Goal: Task Accomplishment & Management: Use online tool/utility

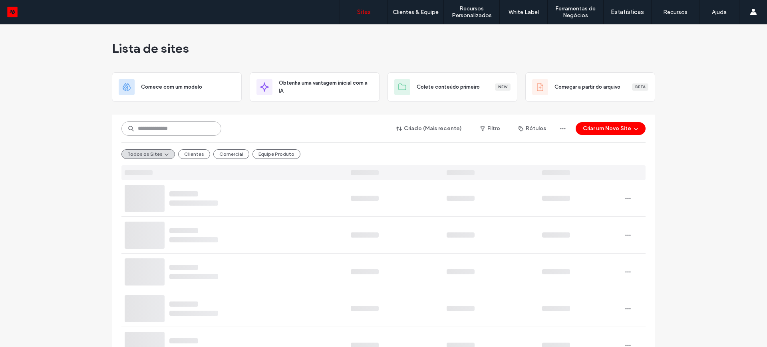
click at [159, 130] on input at bounding box center [172, 129] width 100 height 14
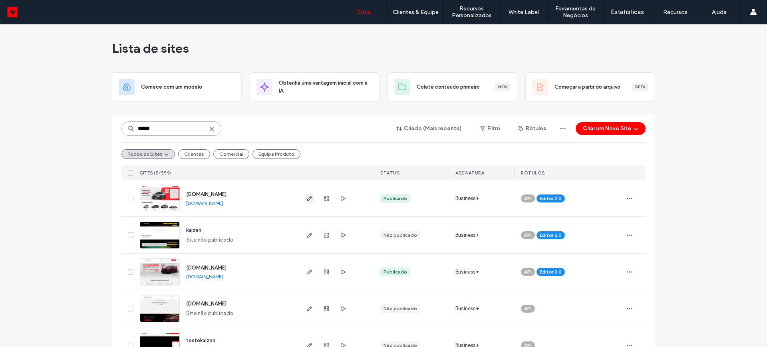
type input "******"
click at [307, 197] on icon "button" at bounding box center [310, 198] width 6 height 6
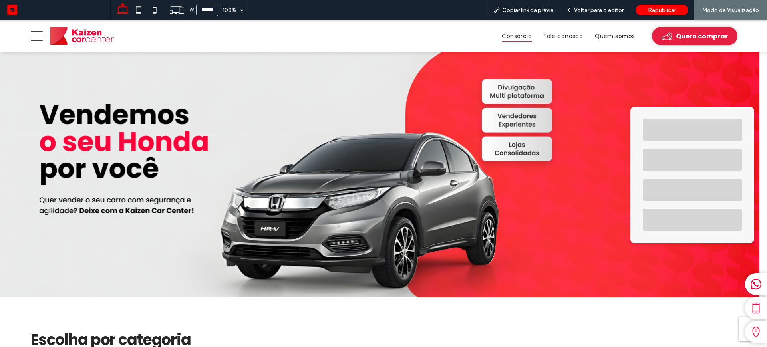
drag, startPoint x: 255, startPoint y: 163, endPoint x: 508, endPoint y: 35, distance: 283.1
click at [508, 35] on span "Consórcio" at bounding box center [517, 36] width 30 height 12
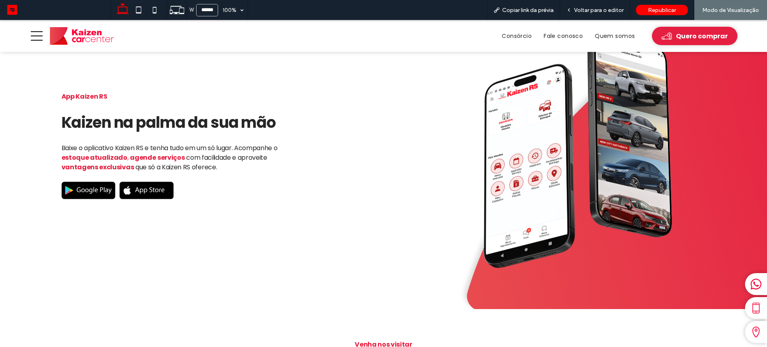
scroll to position [1099, 0]
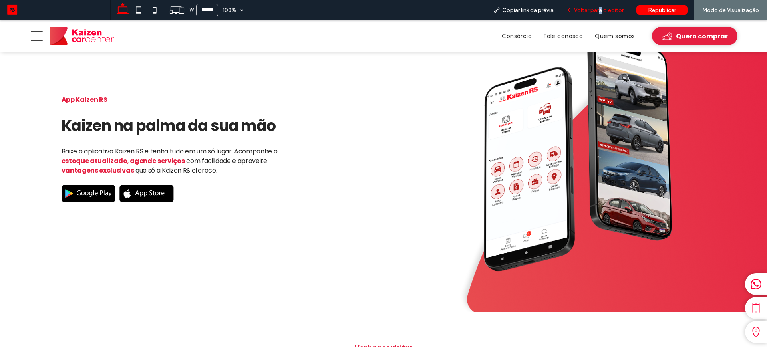
click at [602, 10] on span "Voltar para o editor" at bounding box center [599, 10] width 50 height 7
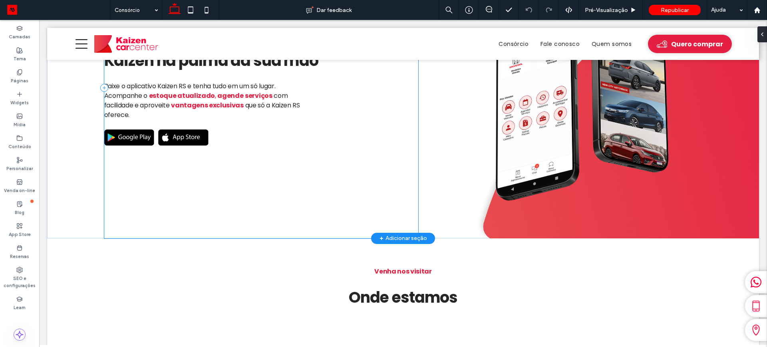
scroll to position [1034, 0]
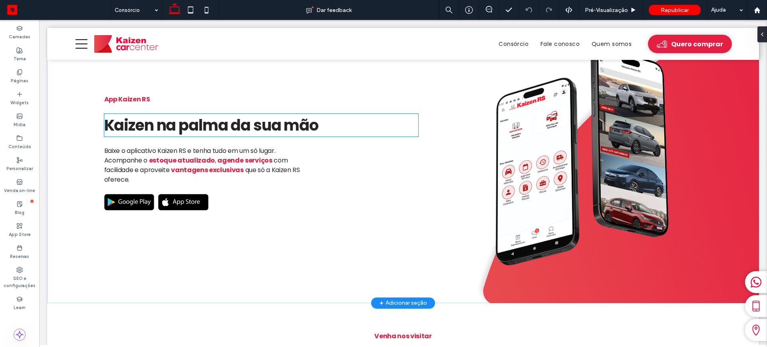
click at [149, 120] on span "Kaizen na palma da sua mão" at bounding box center [211, 125] width 214 height 21
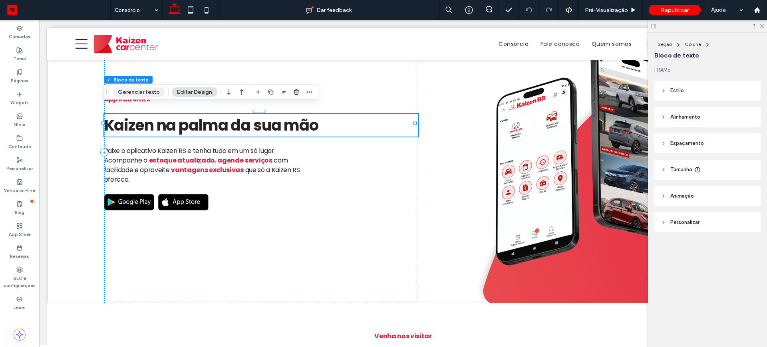
click at [145, 89] on button "Gerenciar texto" at bounding box center [139, 93] width 52 height 10
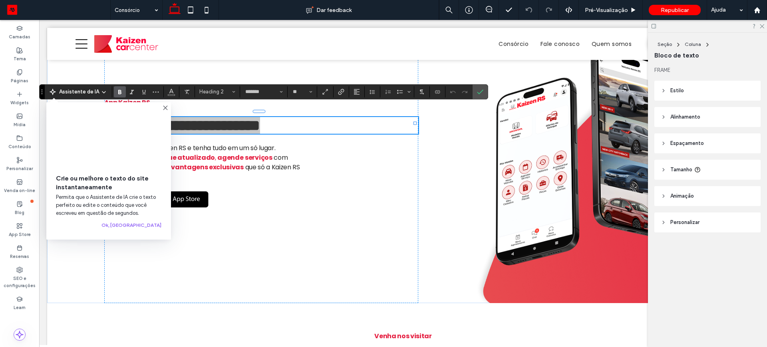
click at [154, 120] on video at bounding box center [109, 138] width 106 height 53
click at [166, 108] on icon at bounding box center [165, 108] width 6 height 6
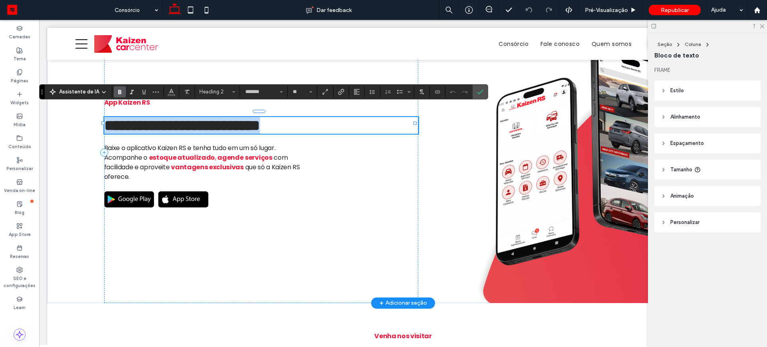
click at [151, 118] on span "**********" at bounding box center [182, 125] width 156 height 15
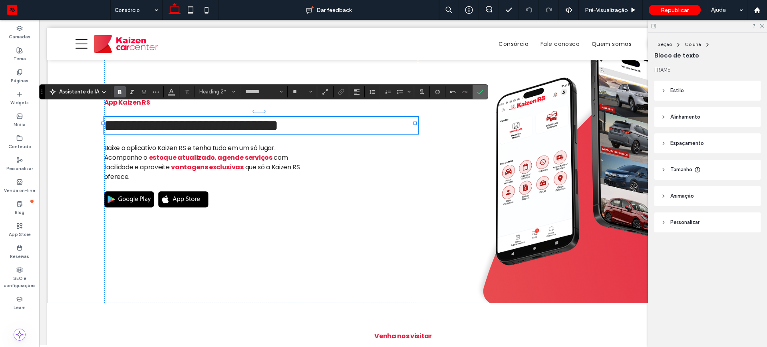
click at [479, 91] on icon "Confirmar" at bounding box center [480, 92] width 6 height 6
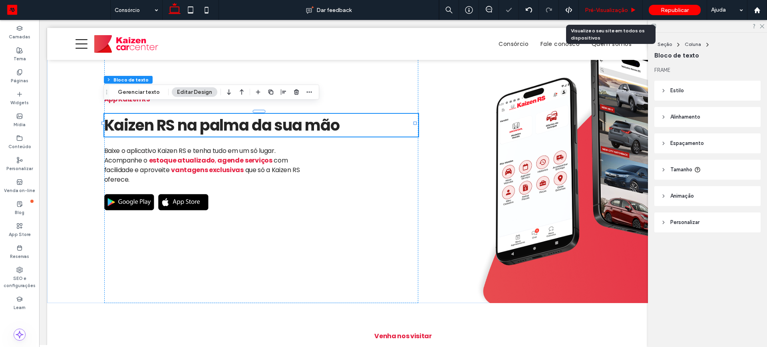
click at [595, 10] on span "Pré-Visualizaçāo" at bounding box center [606, 10] width 43 height 7
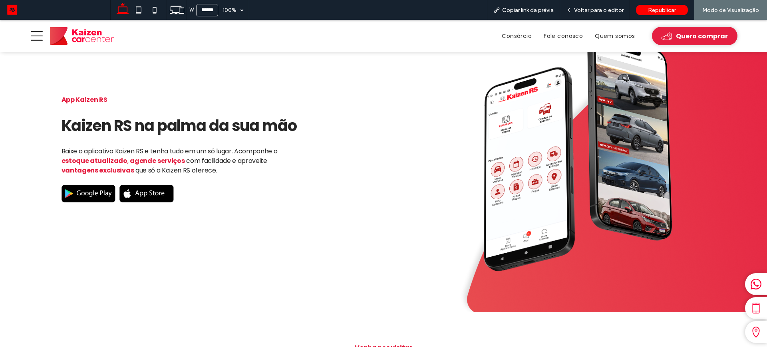
scroll to position [849, 0]
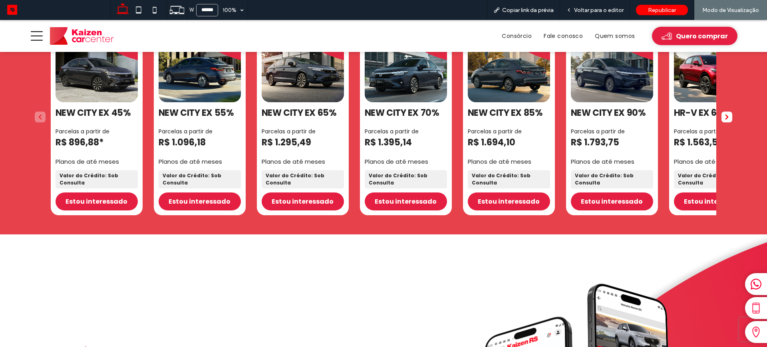
click at [76, 30] on img at bounding box center [82, 36] width 64 height 18
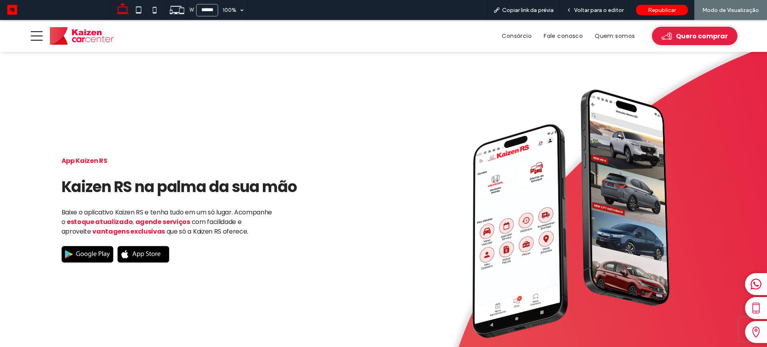
scroll to position [1249, 0]
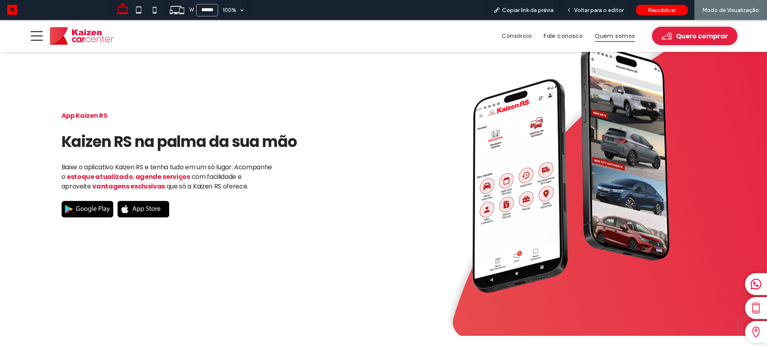
click at [608, 35] on span "Quem somos" at bounding box center [615, 36] width 40 height 12
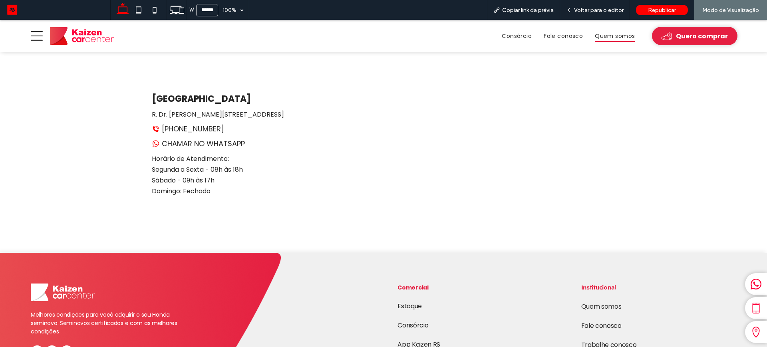
scroll to position [649, 0]
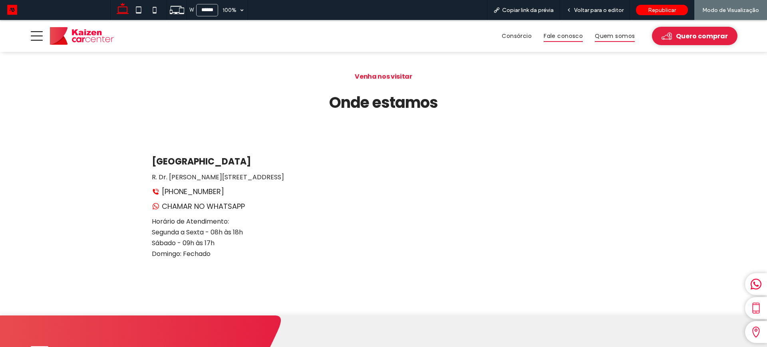
click at [552, 36] on span "Fale conosco" at bounding box center [563, 36] width 39 height 12
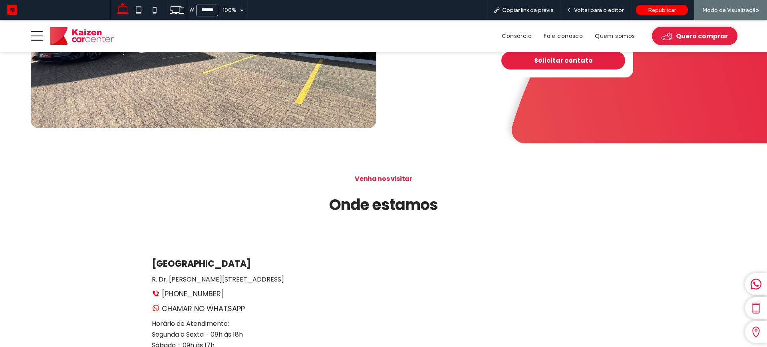
scroll to position [550, 0]
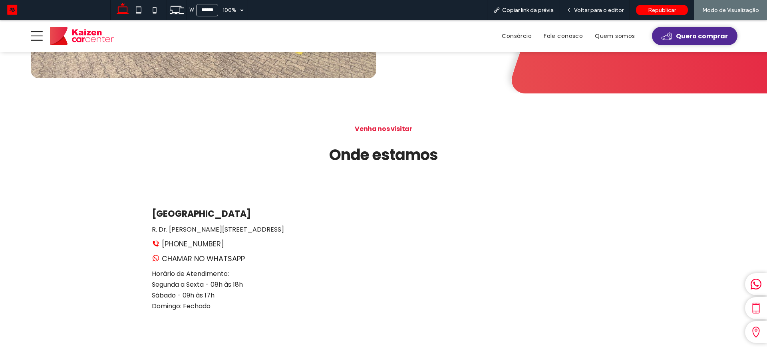
click at [678, 35] on span "Quero comprar" at bounding box center [702, 36] width 52 height 10
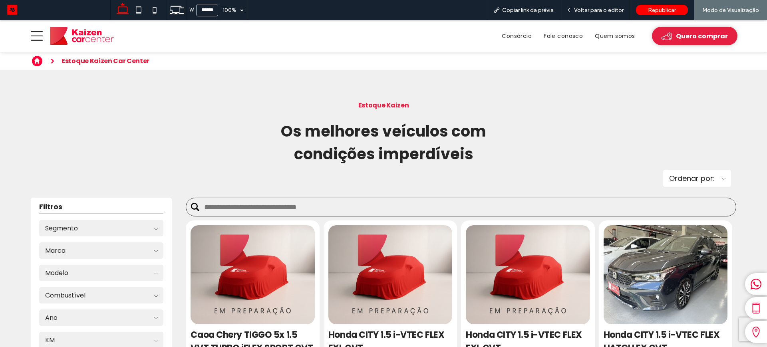
click at [82, 33] on img at bounding box center [82, 36] width 64 height 18
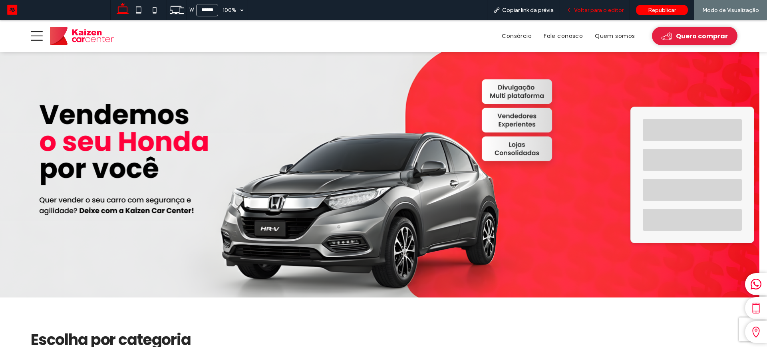
click at [593, 12] on span "Voltar para o editor" at bounding box center [599, 10] width 50 height 7
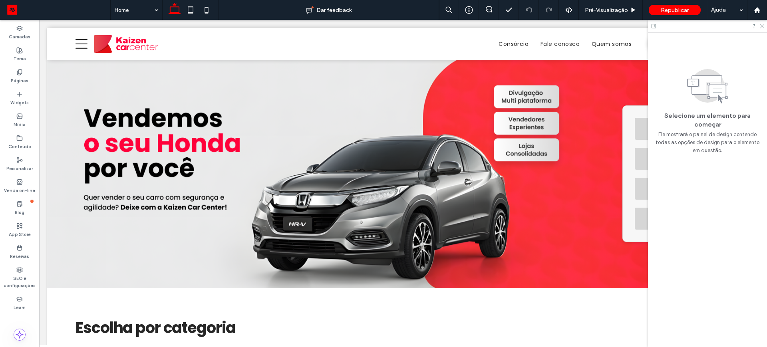
click at [763, 26] on use at bounding box center [762, 26] width 4 height 4
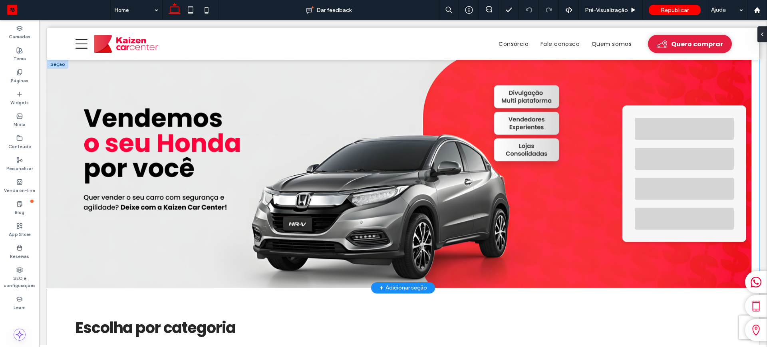
click at [644, 112] on div at bounding box center [685, 174] width 124 height 137
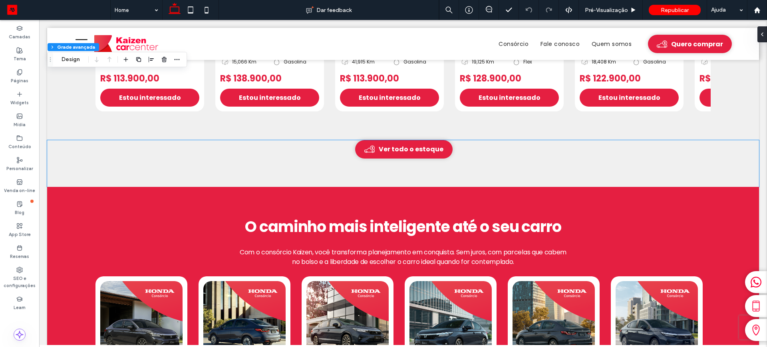
scroll to position [500, 0]
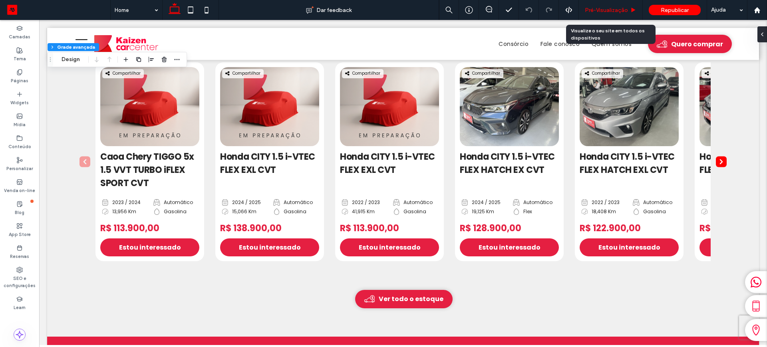
drag, startPoint x: 608, startPoint y: 11, endPoint x: 175, endPoint y: 201, distance: 473.0
click at [608, 11] on span "Pré-Visualizaçāo" at bounding box center [606, 10] width 43 height 7
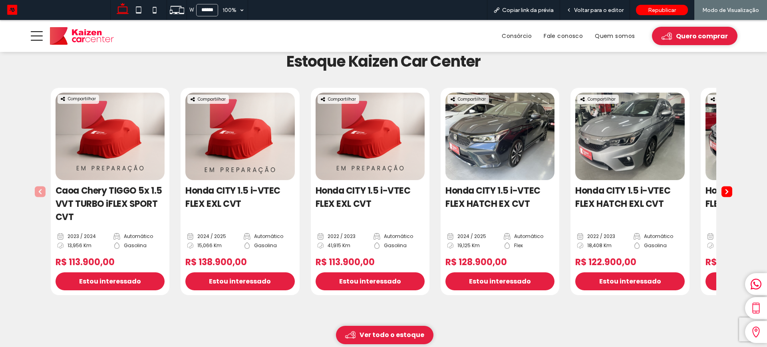
scroll to position [524, 0]
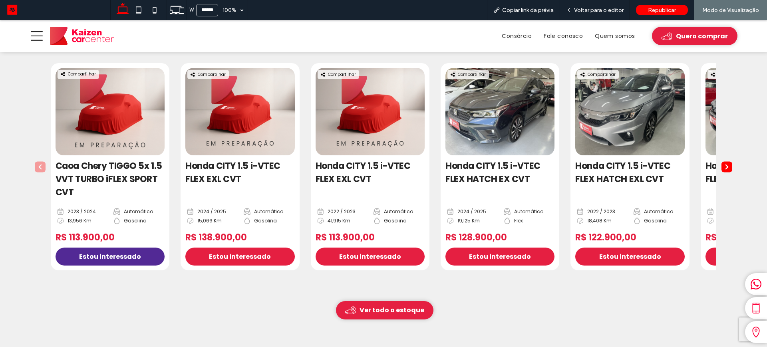
click at [100, 258] on span "Estou interessado" at bounding box center [110, 257] width 62 height 10
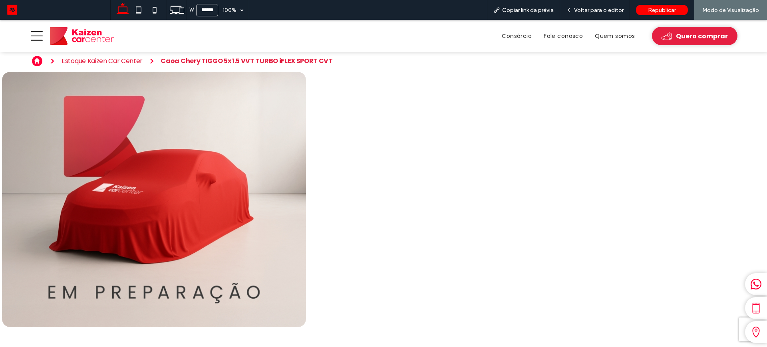
click at [64, 36] on img at bounding box center [82, 36] width 64 height 18
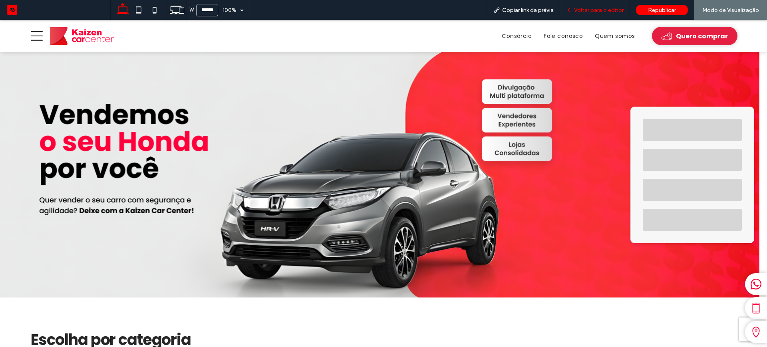
click at [587, 11] on span "Voltar para o editor" at bounding box center [599, 10] width 50 height 7
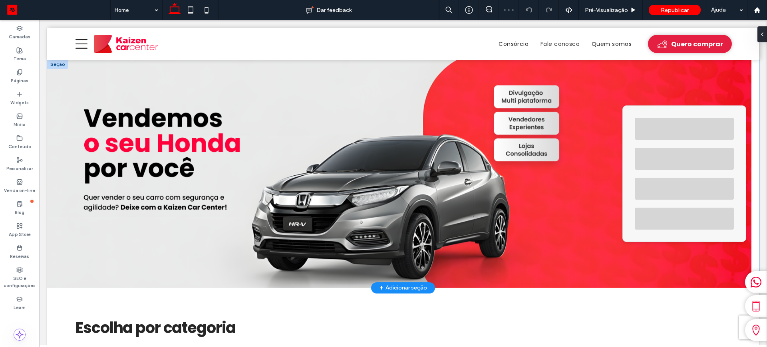
click at [667, 143] on div at bounding box center [685, 174] width 124 height 137
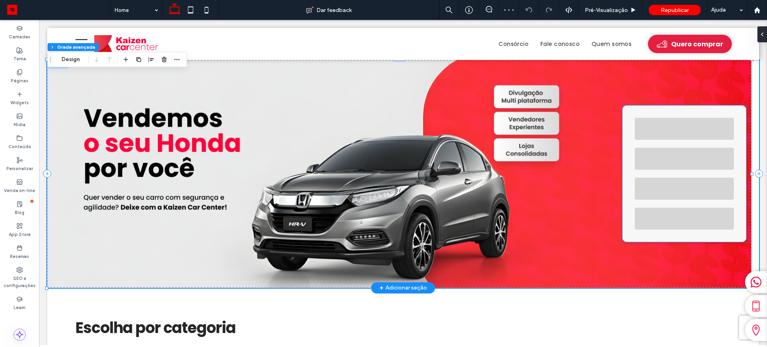
click at [659, 139] on div at bounding box center [684, 129] width 99 height 22
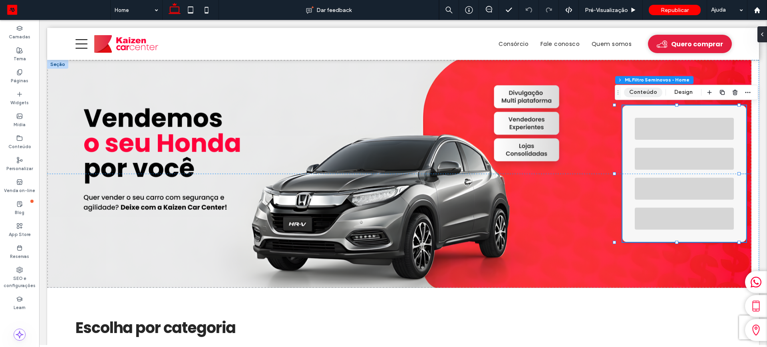
click at [641, 93] on button "Conteúdo" at bounding box center [643, 93] width 38 height 10
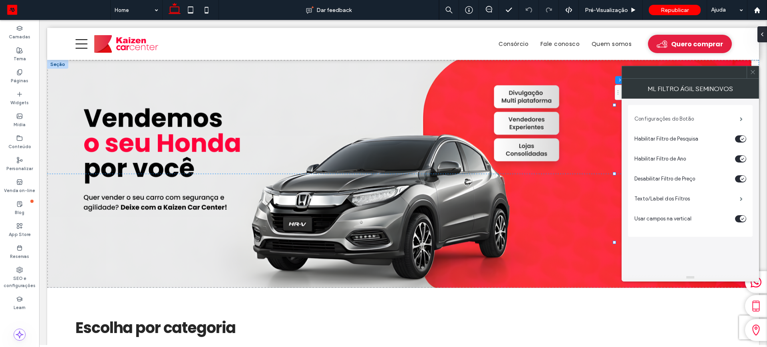
click at [655, 117] on label "Configurações do Botão" at bounding box center [688, 119] width 106 height 16
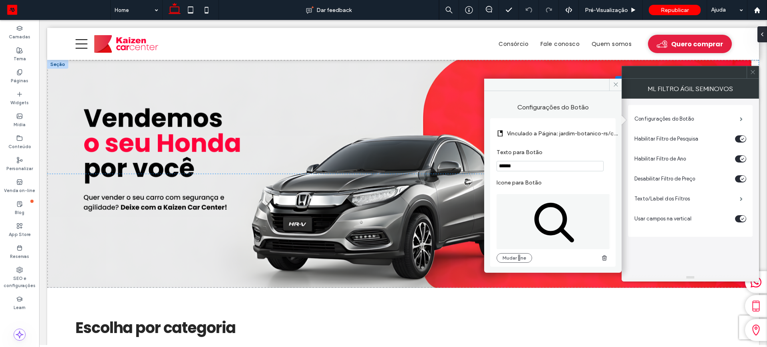
click at [554, 134] on label "Vinculado a Página: jardim-botanico-rs/compramos-carro-seminovo-concessionaria-…" at bounding box center [563, 133] width 113 height 15
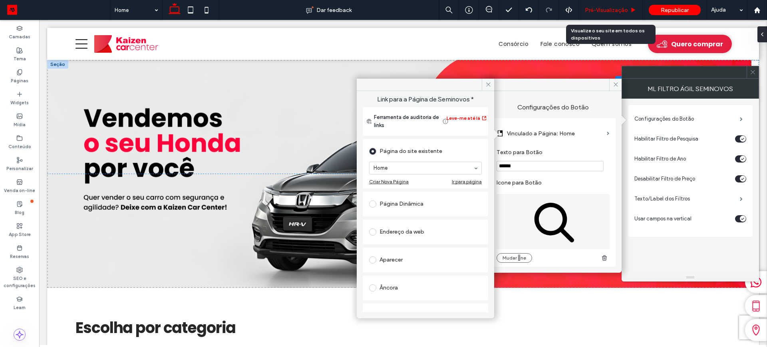
click at [601, 8] on span "Pré-Visualizaçāo" at bounding box center [606, 10] width 43 height 7
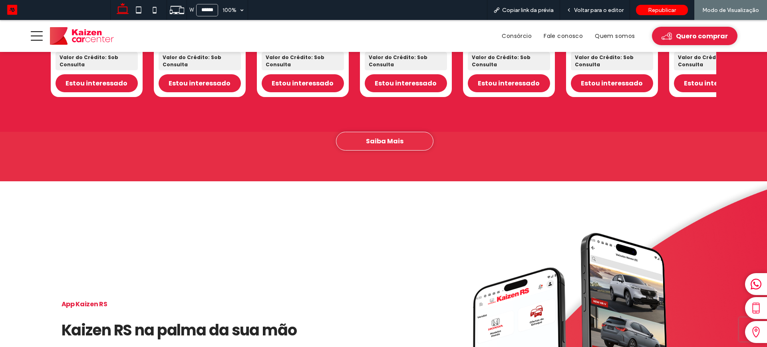
scroll to position [949, 0]
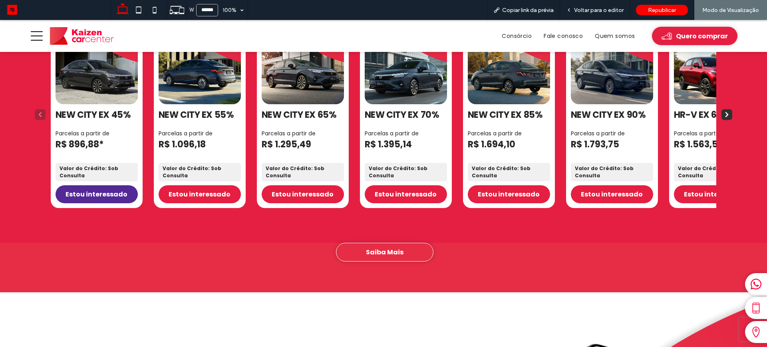
click at [102, 197] on link "Estou interessado" at bounding box center [97, 194] width 82 height 18
click at [588, 11] on span "Voltar para o editor" at bounding box center [599, 10] width 50 height 7
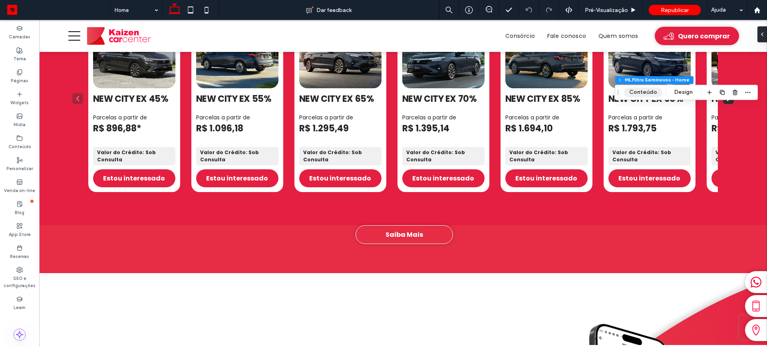
click at [633, 90] on button "Conteúdo" at bounding box center [643, 93] width 38 height 10
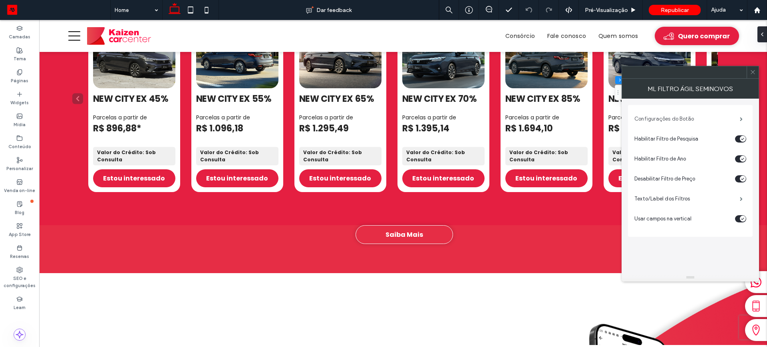
click at [667, 116] on label "Configurações do Botão" at bounding box center [688, 119] width 106 height 16
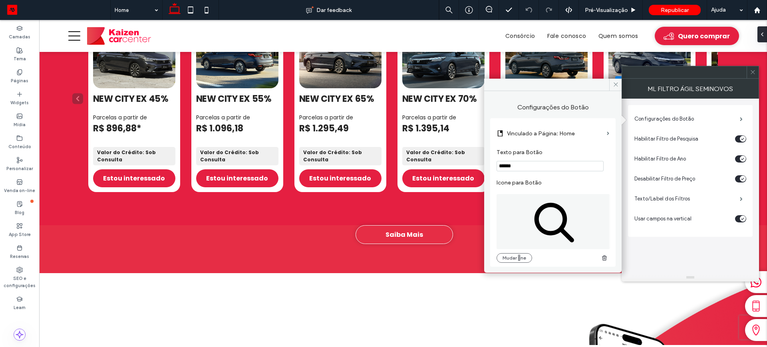
click at [544, 131] on label "Vinculado a Página: Home" at bounding box center [555, 133] width 97 height 15
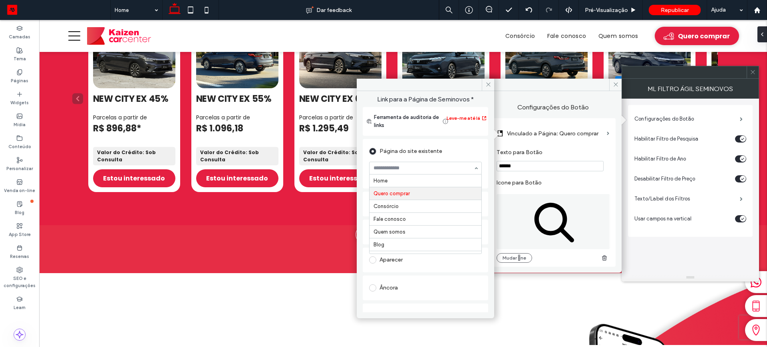
scroll to position [13, 0]
click at [486, 85] on icon at bounding box center [489, 85] width 6 height 6
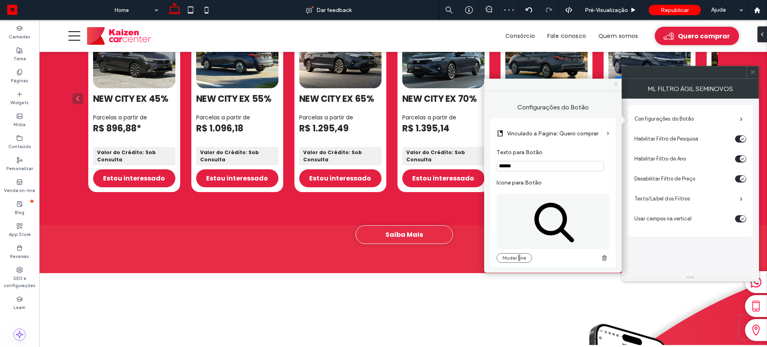
click at [612, 85] on span at bounding box center [615, 85] width 12 height 12
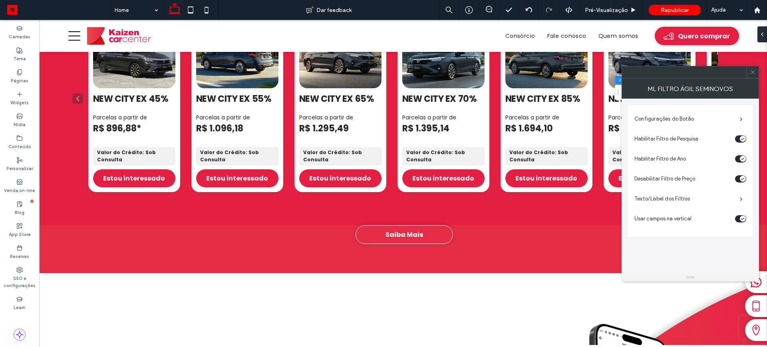
click at [754, 71] on use at bounding box center [753, 72] width 4 height 4
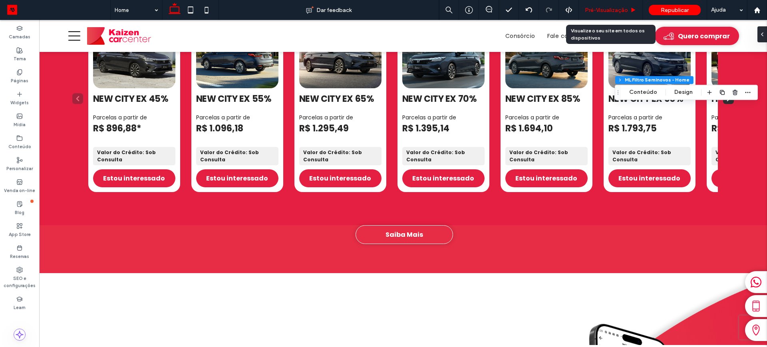
click at [609, 11] on span "Pré-Visualizaçāo" at bounding box center [606, 10] width 43 height 7
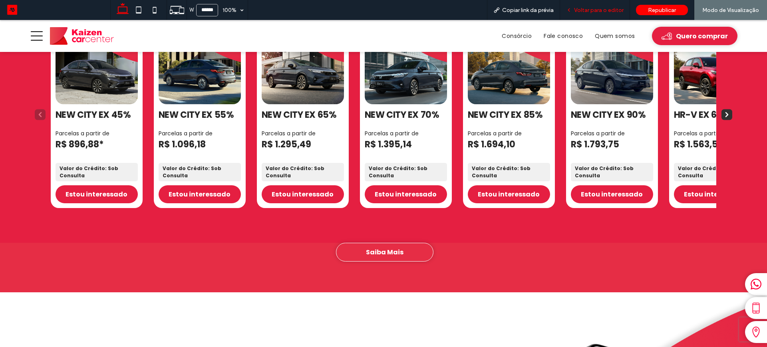
click at [589, 9] on span "Voltar para o editor" at bounding box center [599, 10] width 50 height 7
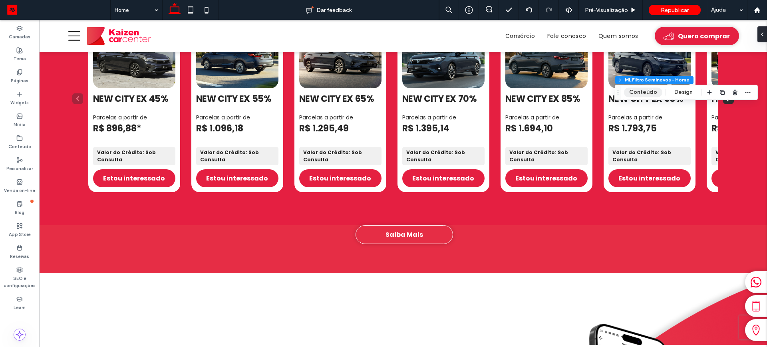
click at [628, 93] on button "Conteúdo" at bounding box center [643, 93] width 38 height 10
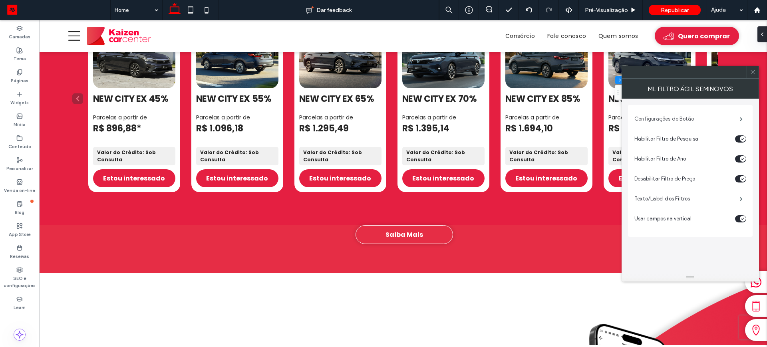
click at [671, 118] on label "Configurações do Botão" at bounding box center [688, 119] width 106 height 16
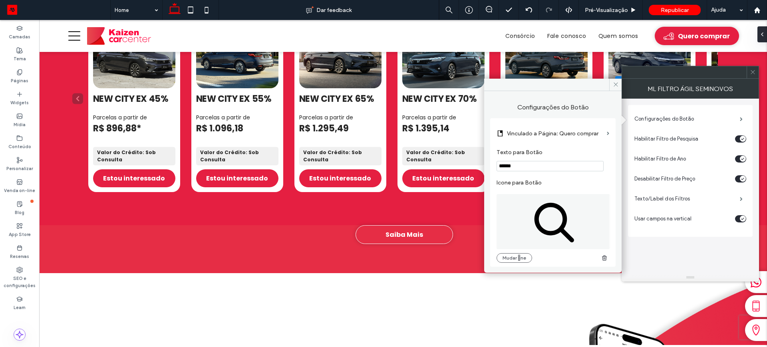
click at [551, 129] on label "Vinculado a Página: Quero comprar" at bounding box center [555, 133] width 97 height 15
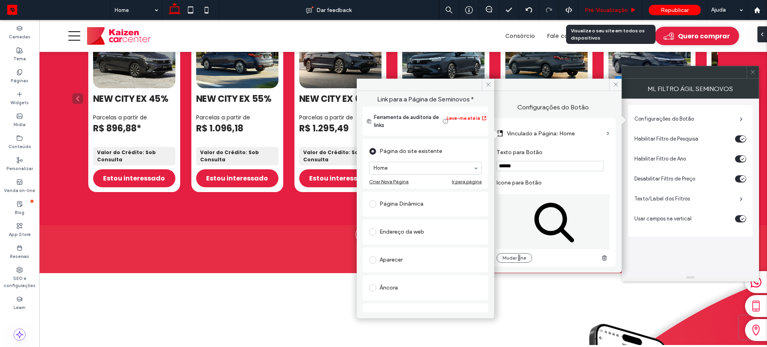
click at [595, 8] on span "Pré-Visualizaçāo" at bounding box center [606, 10] width 43 height 7
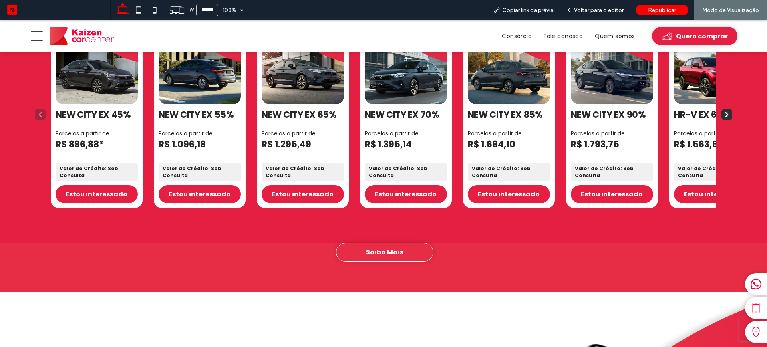
click at [595, 8] on span "Voltar para o editor" at bounding box center [599, 10] width 50 height 7
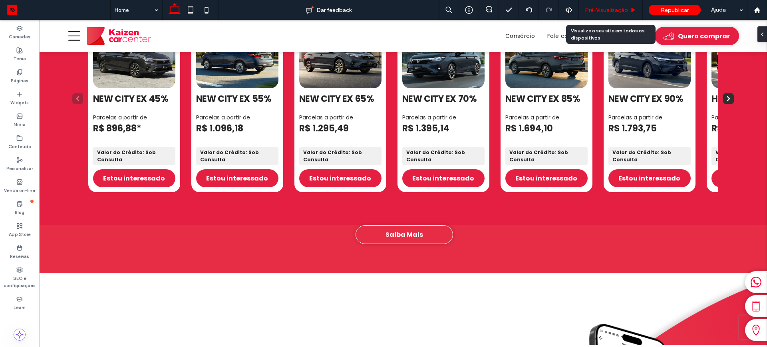
click at [601, 7] on span "Pré-Visualizaçāo" at bounding box center [606, 10] width 43 height 7
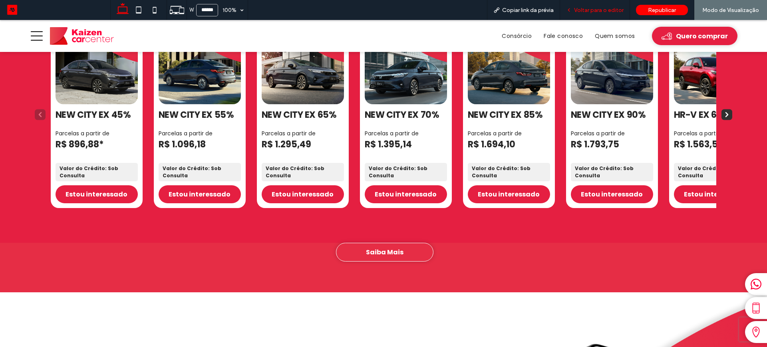
click at [599, 12] on span "Voltar para o editor" at bounding box center [599, 10] width 50 height 7
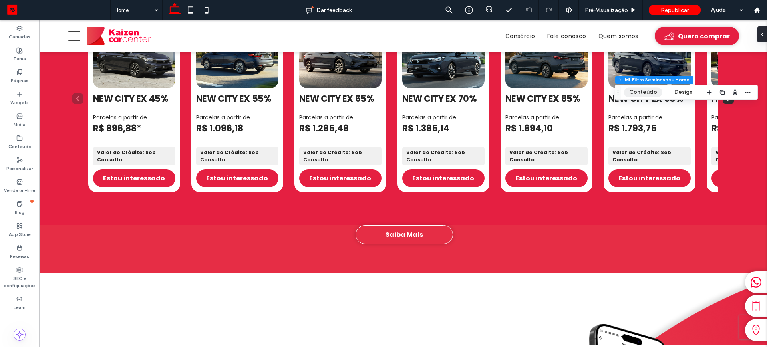
click at [633, 93] on button "Conteúdo" at bounding box center [643, 93] width 38 height 10
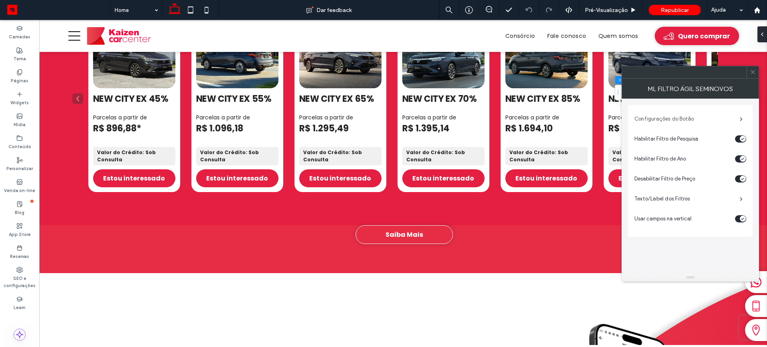
click at [651, 119] on label "Configurações do Botão" at bounding box center [688, 119] width 106 height 16
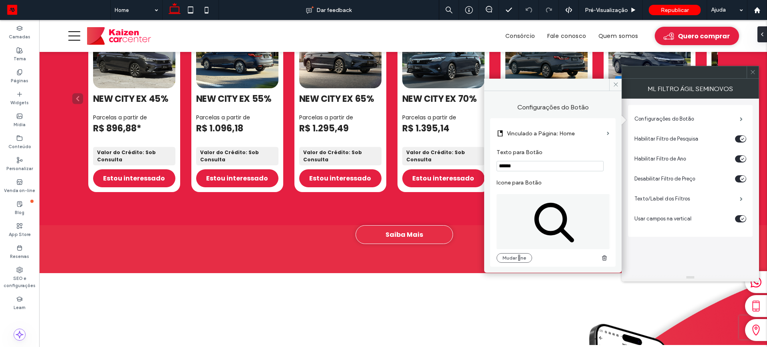
click at [552, 132] on label "Vinculado a Página: Home" at bounding box center [555, 133] width 97 height 15
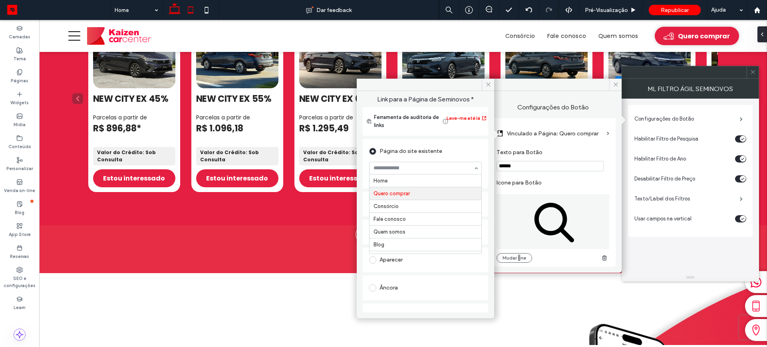
scroll to position [13, 0]
click at [487, 82] on icon at bounding box center [489, 85] width 6 height 6
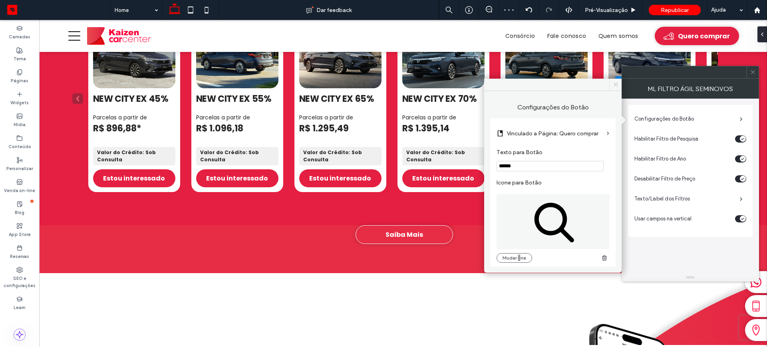
click at [616, 85] on use at bounding box center [616, 85] width 4 height 4
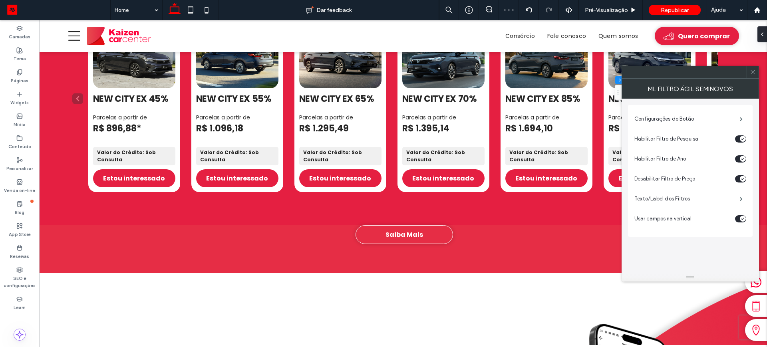
click at [755, 75] on icon at bounding box center [753, 72] width 6 height 6
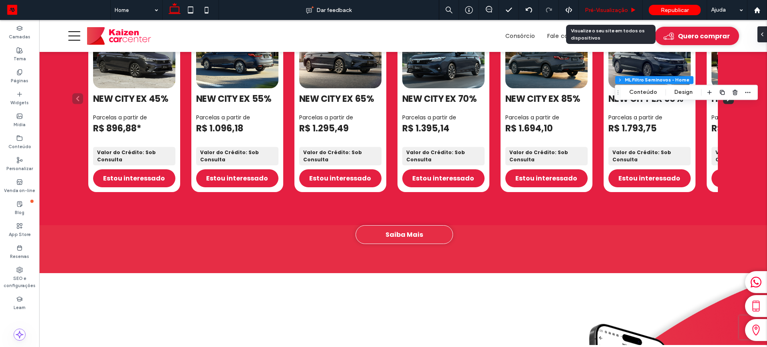
click at [605, 8] on span "Pré-Visualizaçāo" at bounding box center [606, 10] width 43 height 7
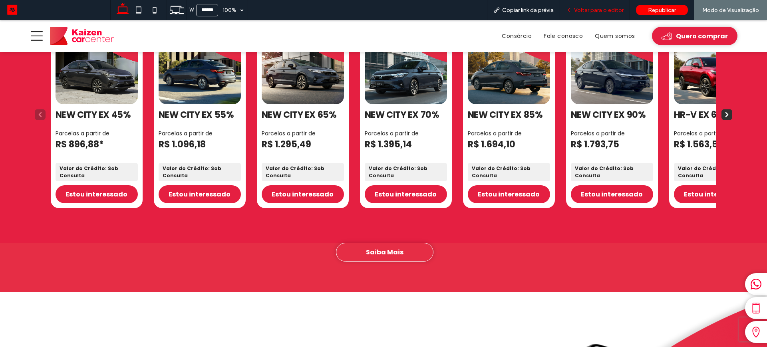
click at [599, 10] on span "Voltar para o editor" at bounding box center [599, 10] width 50 height 7
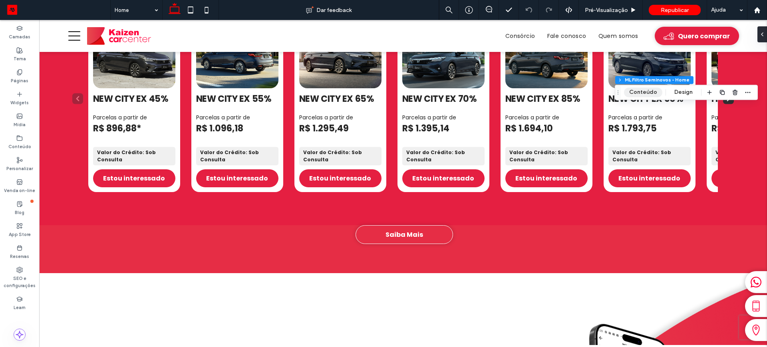
click at [637, 93] on button "Conteúdo" at bounding box center [643, 93] width 38 height 10
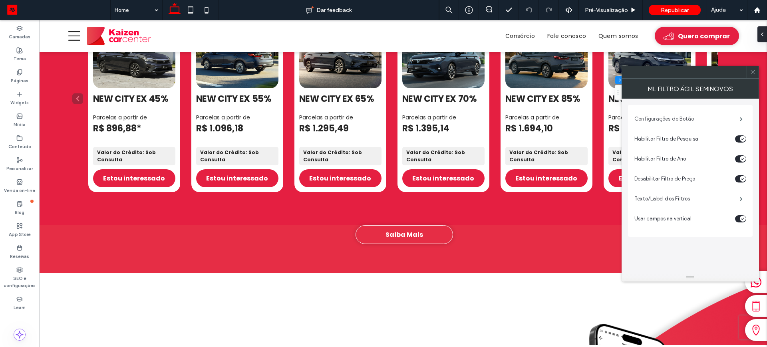
click at [657, 116] on label "Configurações do Botão" at bounding box center [688, 119] width 106 height 16
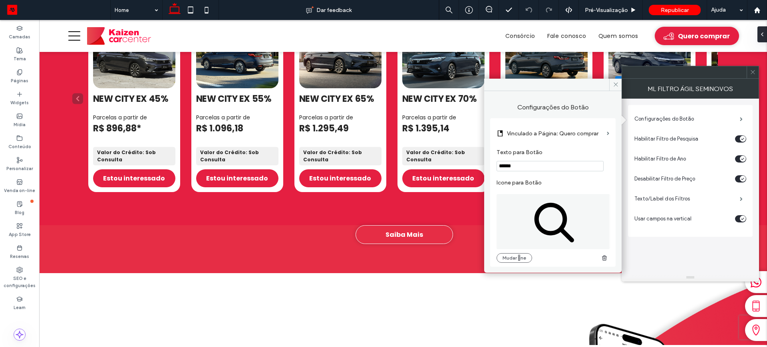
click at [551, 129] on label "Vinculado a Página: Quero comprar" at bounding box center [555, 133] width 97 height 15
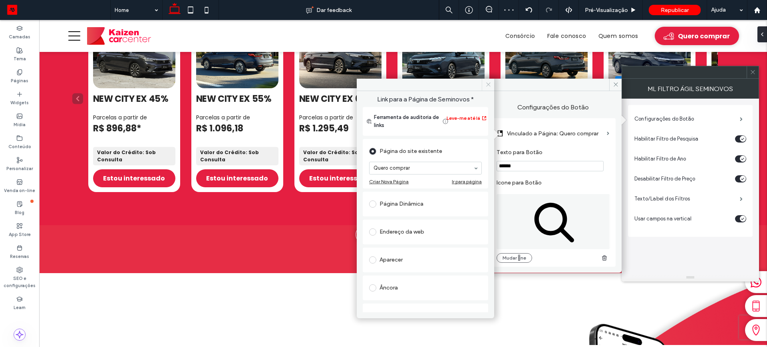
click at [486, 84] on icon at bounding box center [489, 85] width 6 height 6
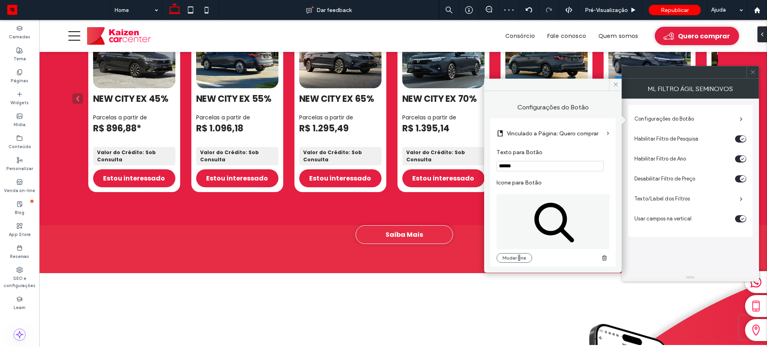
click at [619, 84] on span at bounding box center [615, 85] width 12 height 12
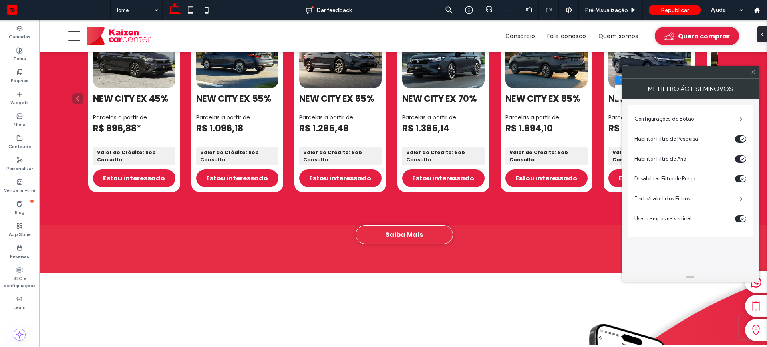
click at [751, 70] on use at bounding box center [753, 72] width 4 height 4
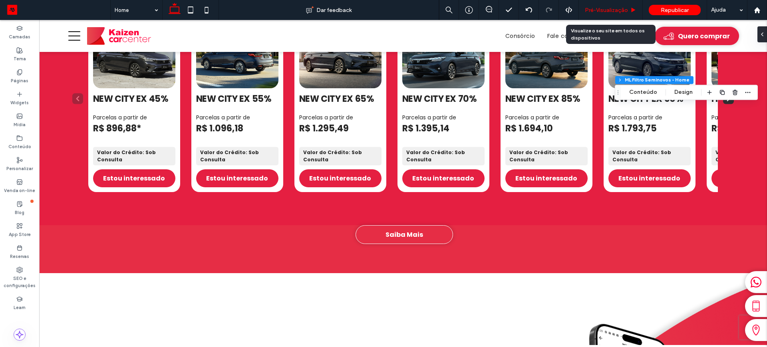
click at [597, 10] on span "Pré-Visualizaçāo" at bounding box center [606, 10] width 43 height 7
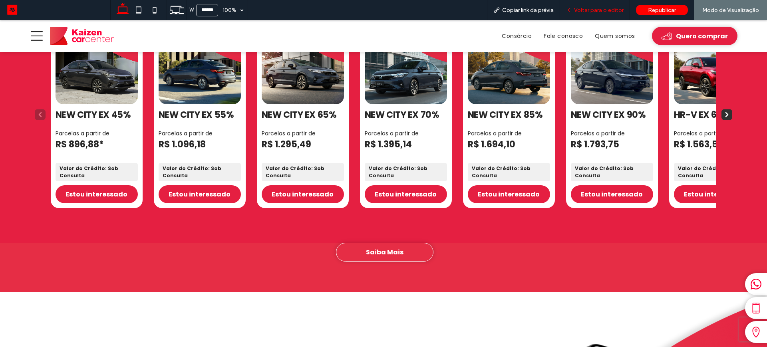
click at [601, 10] on span "Voltar para o editor" at bounding box center [599, 10] width 50 height 7
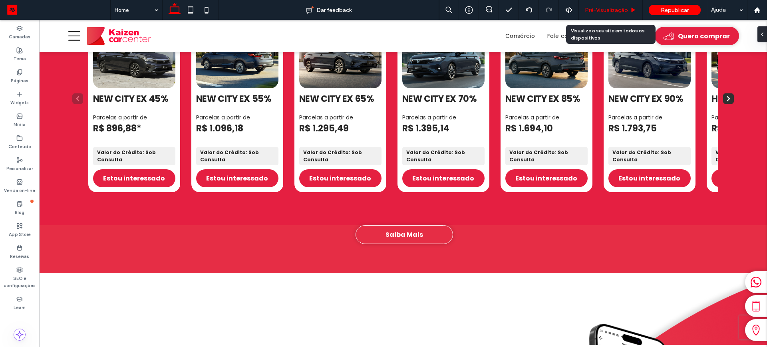
click at [594, 9] on span "Pré-Visualizaçāo" at bounding box center [606, 10] width 43 height 7
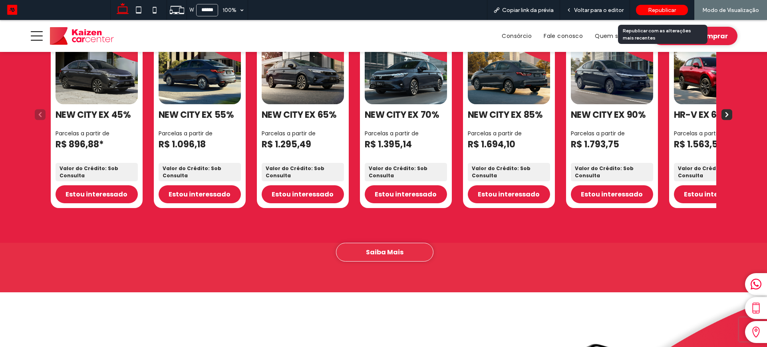
click at [651, 7] on span "Republicar" at bounding box center [662, 10] width 28 height 7
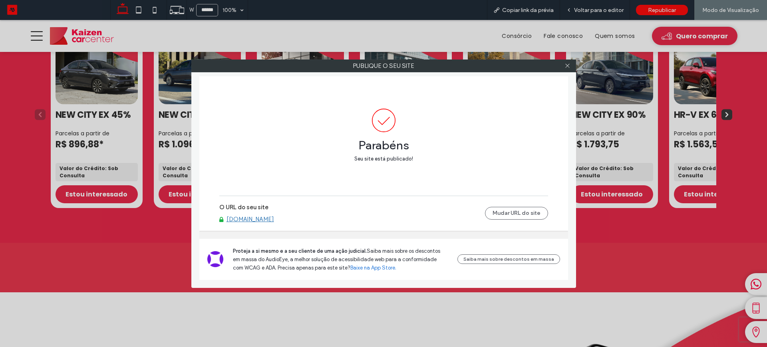
click at [257, 217] on link "www.kaizencarcenter.com.br" at bounding box center [251, 219] width 48 height 7
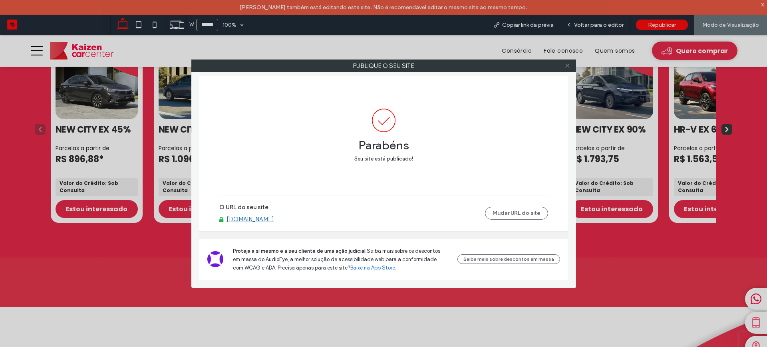
click at [566, 66] on icon at bounding box center [568, 66] width 6 height 6
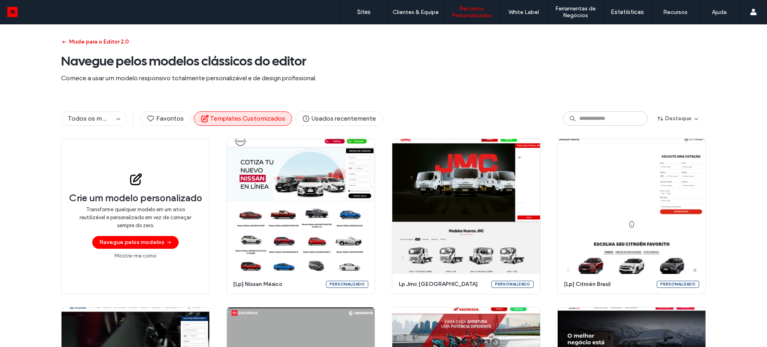
click at [87, 38] on button "Mude para o Editor 2.0" at bounding box center [95, 42] width 68 height 13
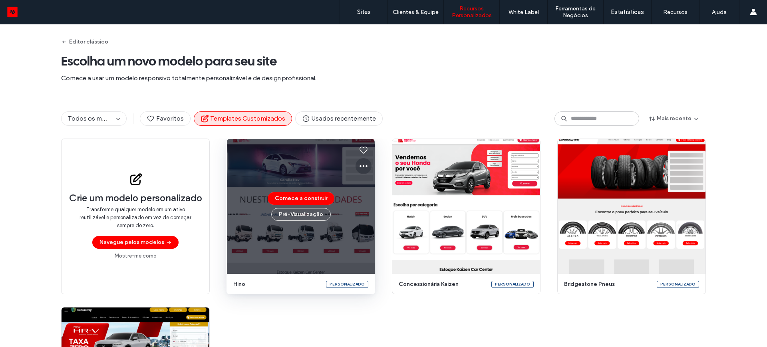
click at [359, 164] on icon at bounding box center [364, 166] width 10 height 10
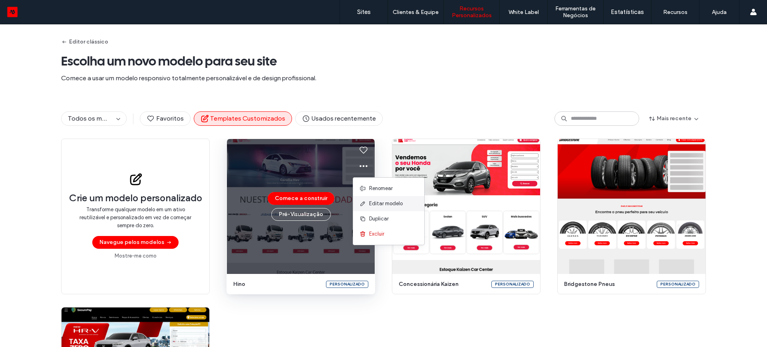
click at [382, 201] on span "Editar modelo" at bounding box center [386, 204] width 34 height 8
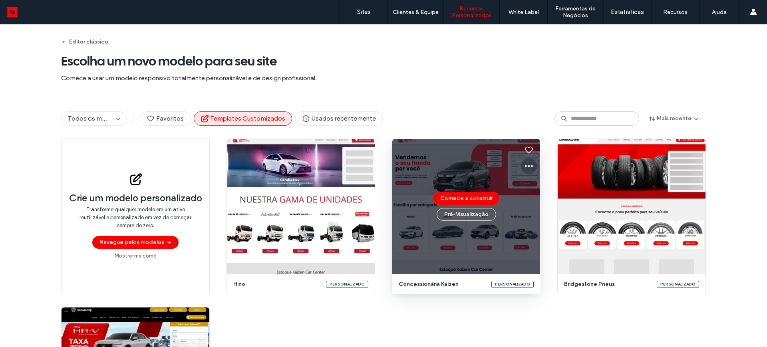
click at [526, 164] on icon at bounding box center [529, 166] width 10 height 10
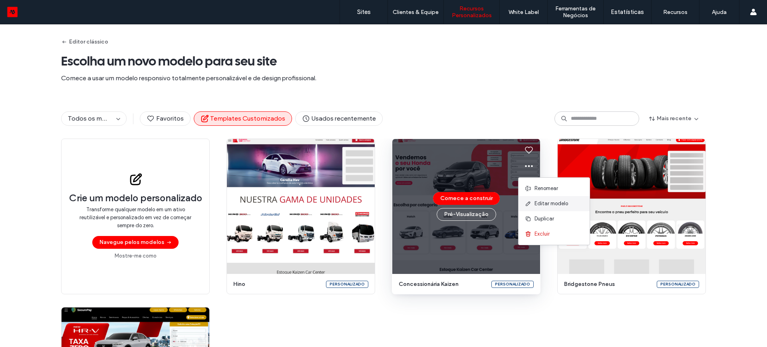
click at [548, 203] on span "Editar modelo" at bounding box center [552, 204] width 34 height 8
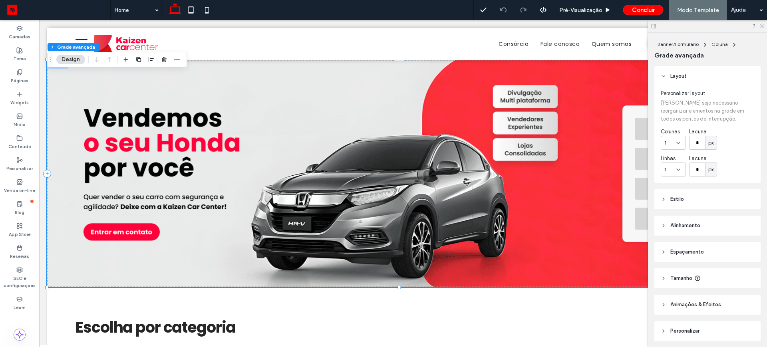
click at [762, 23] on icon at bounding box center [761, 25] width 5 height 5
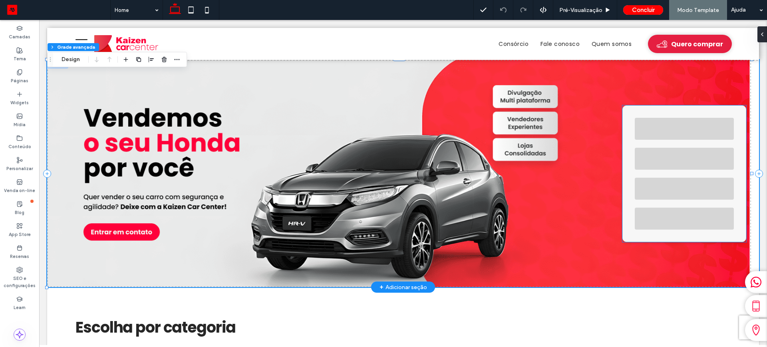
click at [651, 114] on div at bounding box center [685, 174] width 124 height 137
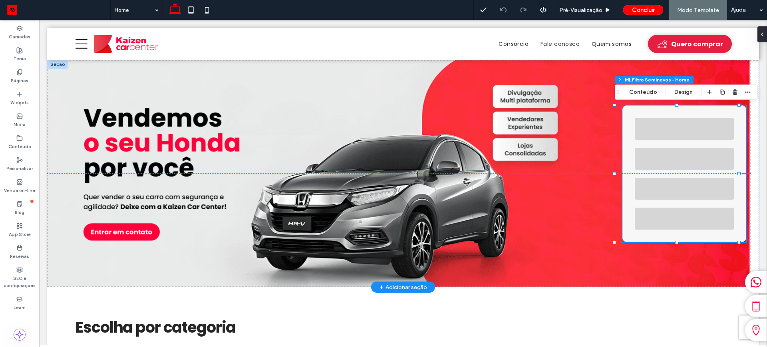
click at [651, 114] on div at bounding box center [685, 174] width 124 height 137
click at [637, 90] on button "Conteúdo" at bounding box center [643, 93] width 38 height 10
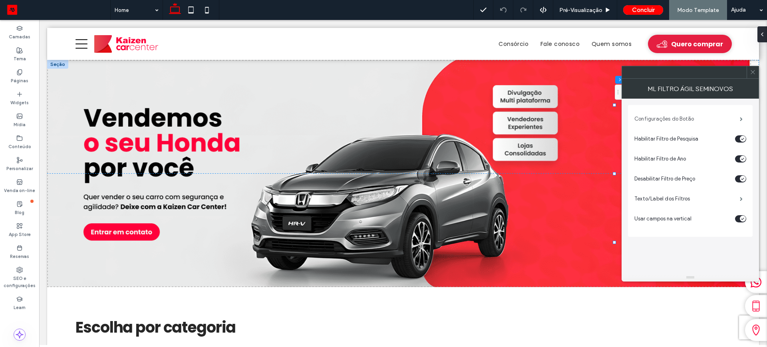
click at [663, 120] on label "Configurações do Botão" at bounding box center [688, 119] width 106 height 16
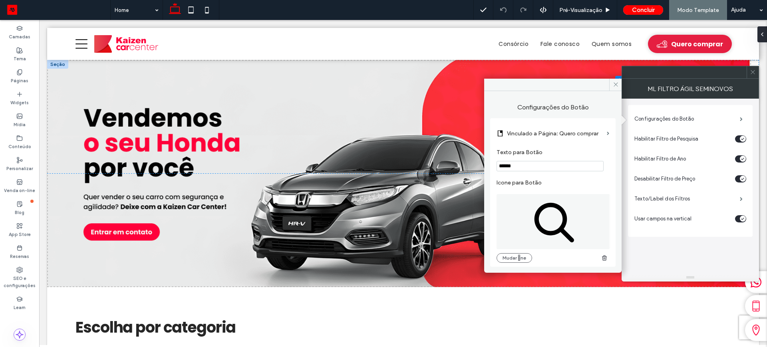
click at [559, 131] on label "Vinculado a Página: Quero comprar" at bounding box center [555, 133] width 97 height 15
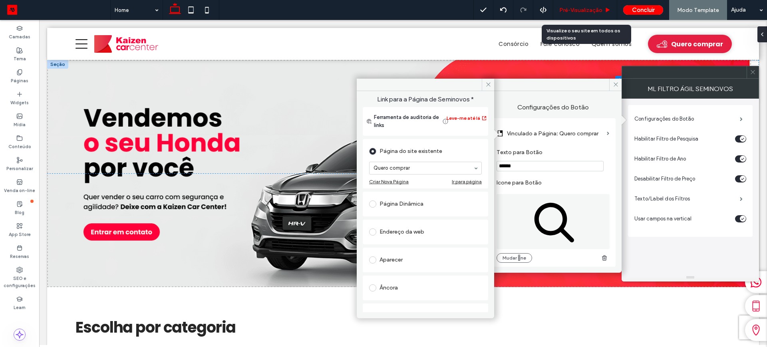
click at [571, 5] on div "Pré-Visualizaçāo" at bounding box center [586, 10] width 64 height 20
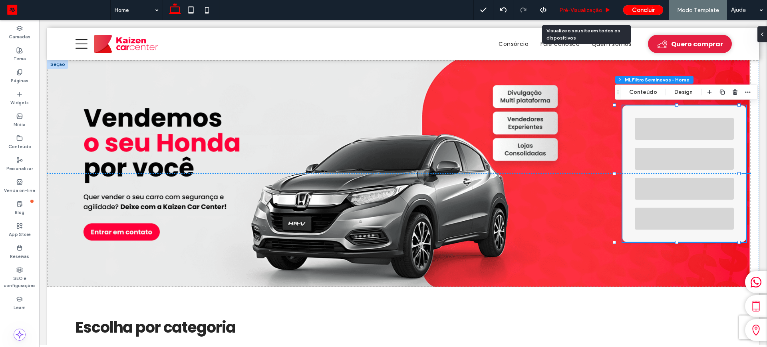
click at [568, 9] on span "Pré-Visualizaçāo" at bounding box center [581, 10] width 43 height 7
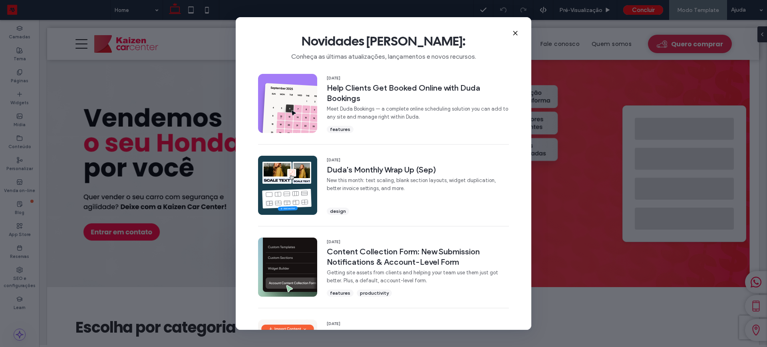
click at [514, 32] on use at bounding box center [516, 34] width 4 height 4
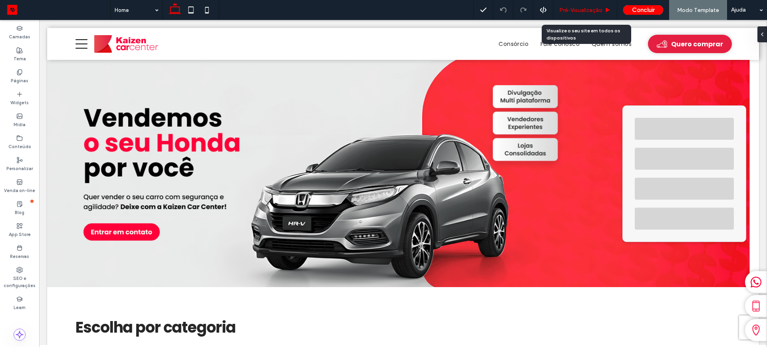
click at [585, 10] on span "Pré-Visualizaçāo" at bounding box center [581, 10] width 43 height 7
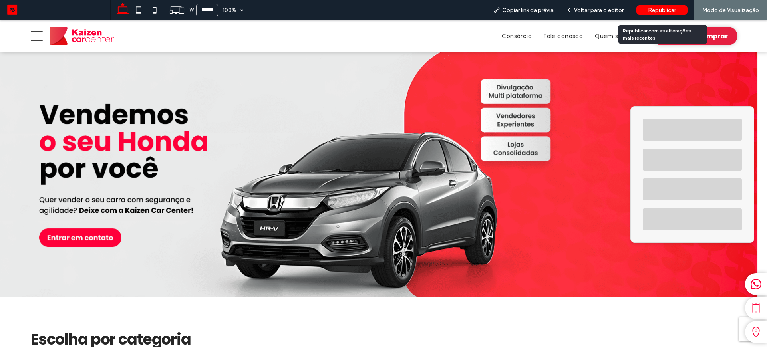
click at [659, 10] on span "Republicar" at bounding box center [662, 10] width 28 height 7
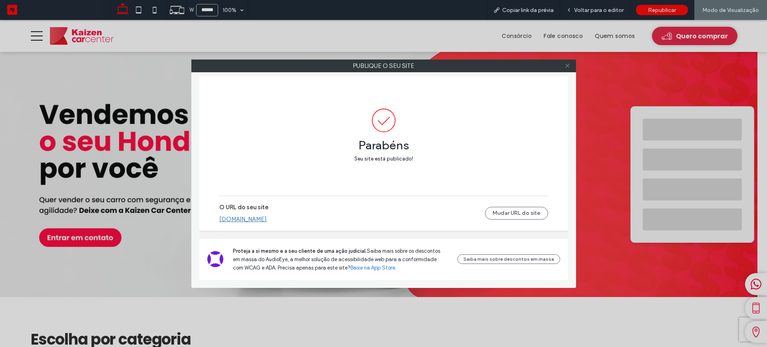
click at [568, 64] on icon at bounding box center [568, 66] width 6 height 6
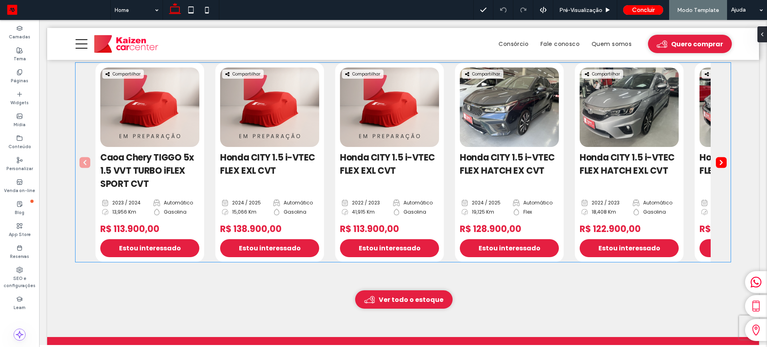
scroll to position [833, 0]
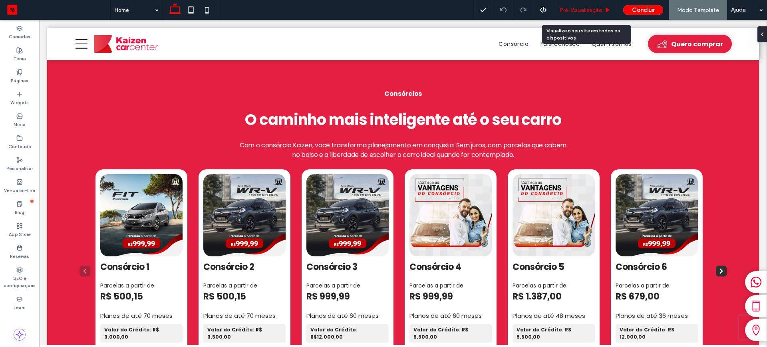
click at [566, 10] on span "Pré-Visualizaçāo" at bounding box center [581, 10] width 43 height 7
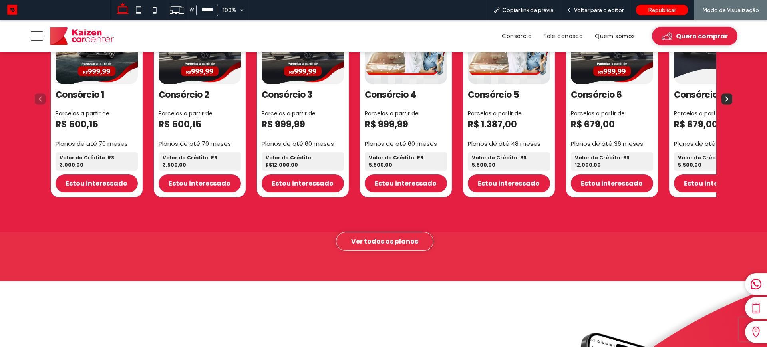
scroll to position [846, 0]
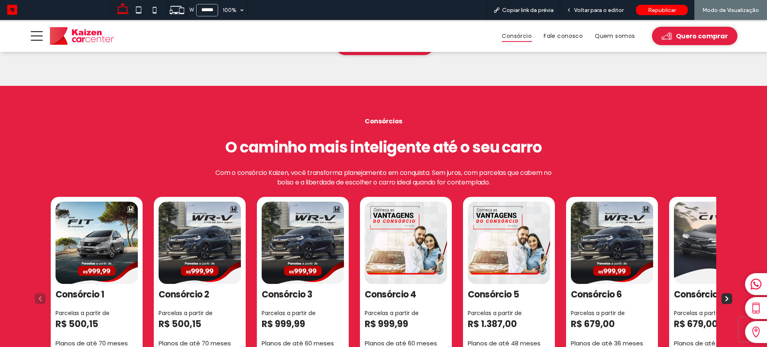
click at [502, 35] on span "Consórcio" at bounding box center [517, 36] width 30 height 12
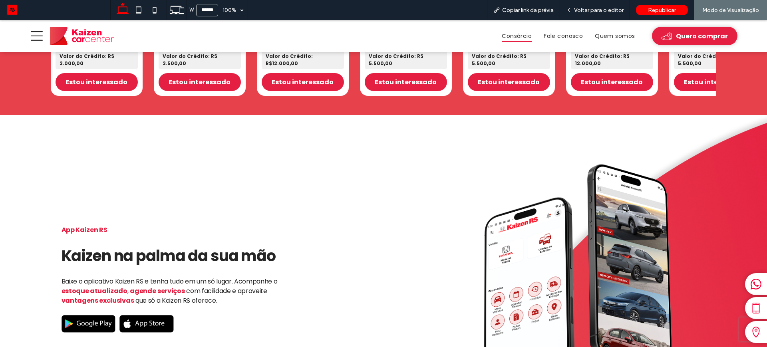
scroll to position [999, 0]
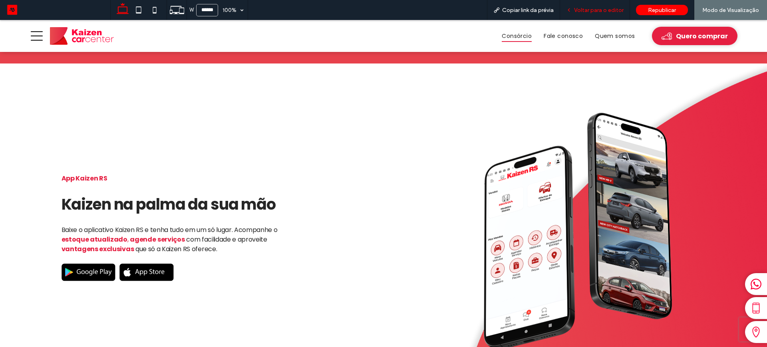
click at [600, 7] on span "Voltar para o editor" at bounding box center [599, 10] width 50 height 7
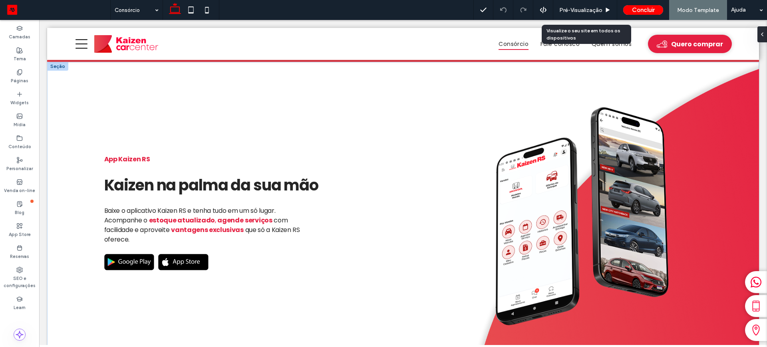
scroll to position [954, 0]
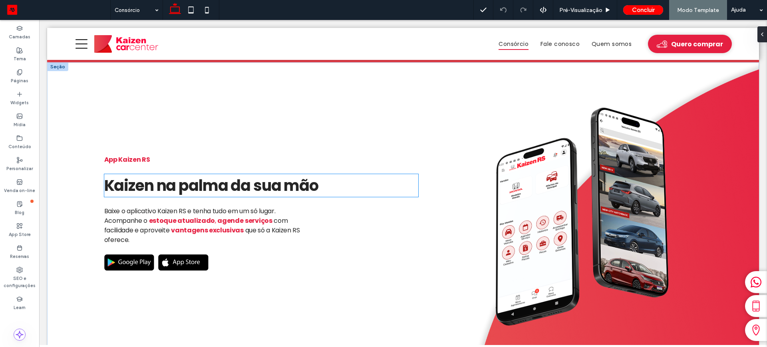
click at [153, 175] on span "Kaizen na palma da sua mão" at bounding box center [211, 185] width 214 height 21
click at [153, 174] on div "Kaizen na palma da sua mão" at bounding box center [261, 185] width 315 height 23
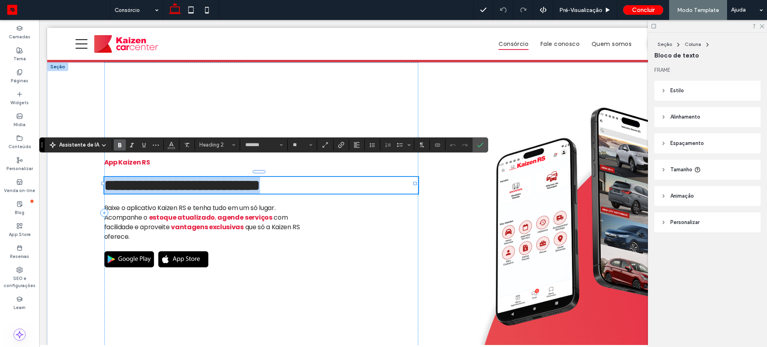
click at [151, 178] on span "**********" at bounding box center [182, 185] width 156 height 15
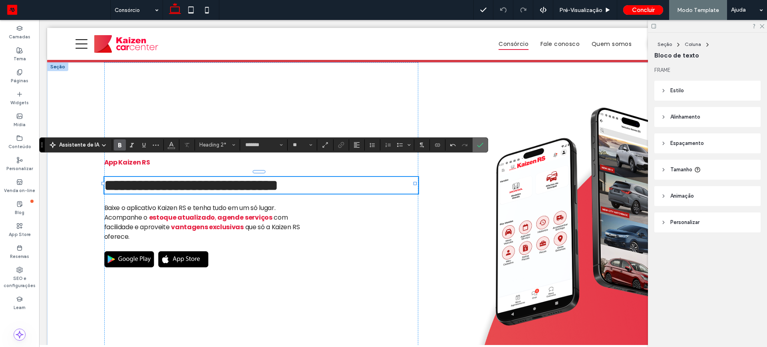
click at [477, 143] on icon "Confirmar" at bounding box center [480, 145] width 6 height 6
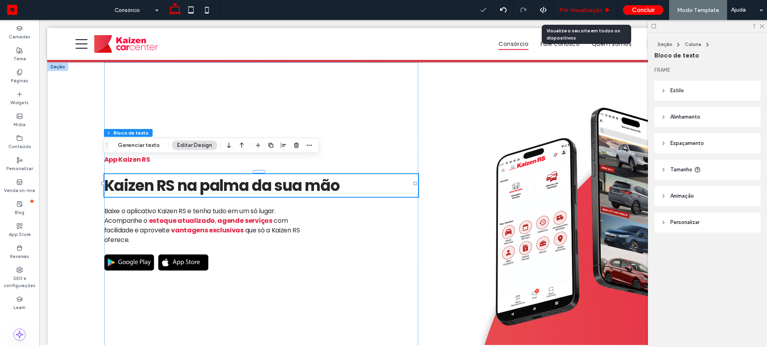
click at [580, 12] on span "Pré-Visualizaçāo" at bounding box center [581, 10] width 43 height 7
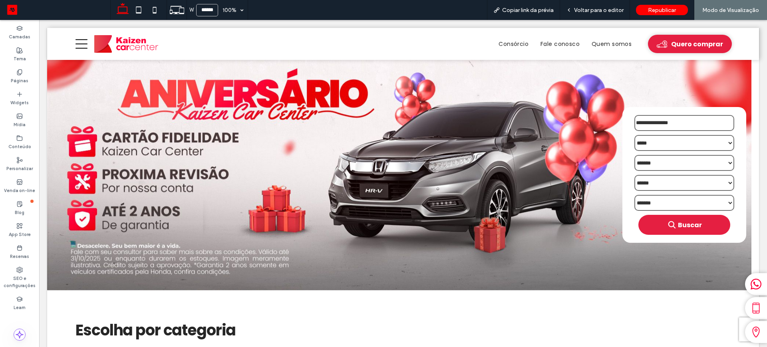
drag, startPoint x: 157, startPoint y: 12, endPoint x: 179, endPoint y: 68, distance: 60.3
click at [157, 12] on icon at bounding box center [155, 10] width 16 height 16
type input "*****"
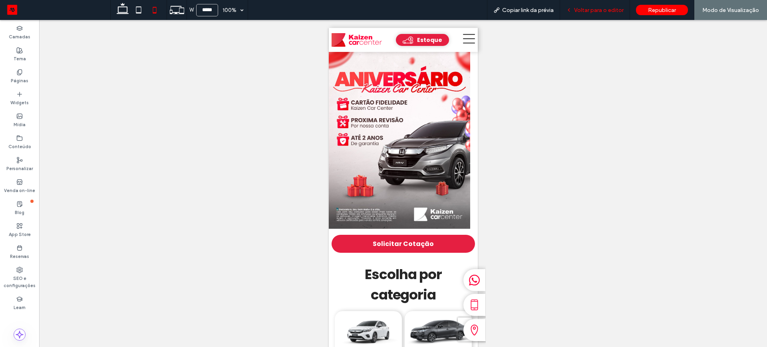
click at [590, 7] on span "Voltar para o editor" at bounding box center [599, 10] width 50 height 7
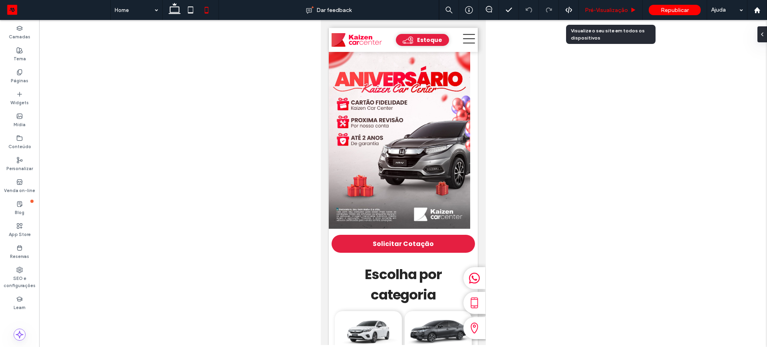
click at [608, 8] on span "Pré-Visualizaçāo" at bounding box center [606, 10] width 43 height 7
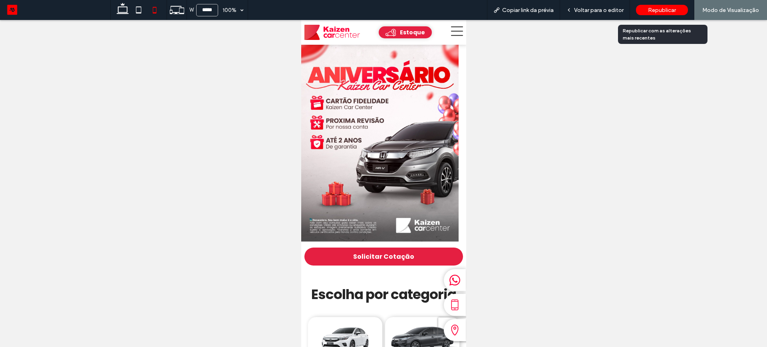
click at [664, 10] on span "Republicar" at bounding box center [662, 10] width 28 height 7
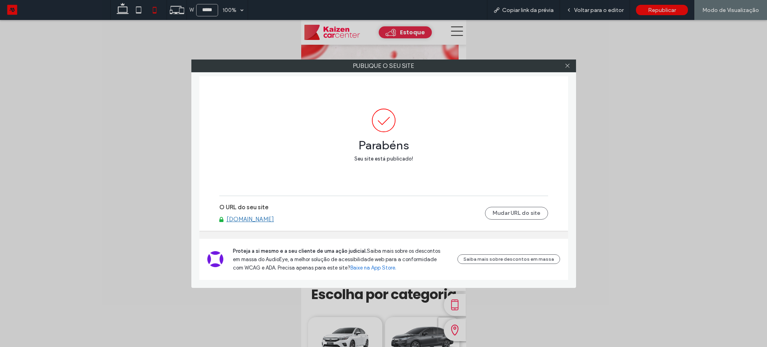
click at [251, 219] on link "[DOMAIN_NAME]" at bounding box center [251, 219] width 48 height 7
click at [263, 220] on link "[DOMAIN_NAME]" at bounding box center [251, 219] width 48 height 7
click at [265, 219] on link "[DOMAIN_NAME]" at bounding box center [251, 219] width 48 height 7
click at [564, 64] on div at bounding box center [568, 66] width 12 height 12
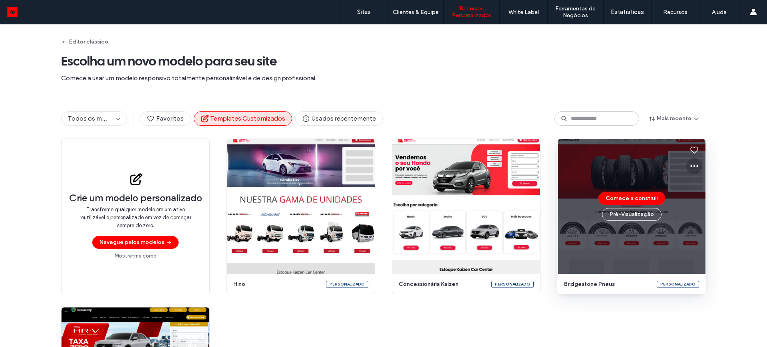
click at [693, 165] on icon at bounding box center [695, 166] width 10 height 10
click at [715, 202] on span "Editar modelo" at bounding box center [717, 204] width 34 height 8
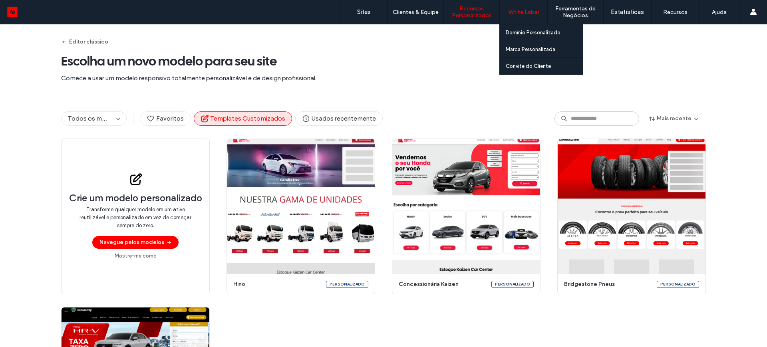
scroll to position [50, 0]
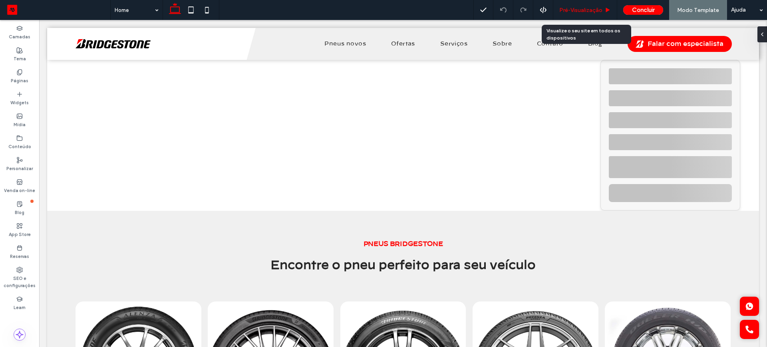
click at [575, 9] on span "Pré-Visualizaçāo" at bounding box center [581, 10] width 43 height 7
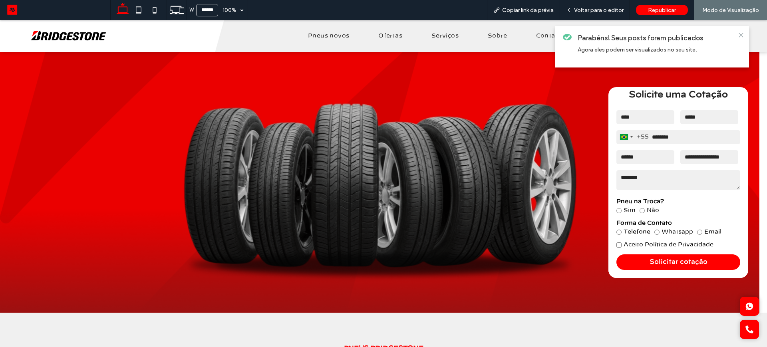
click at [741, 33] on icon at bounding box center [741, 35] width 6 height 6
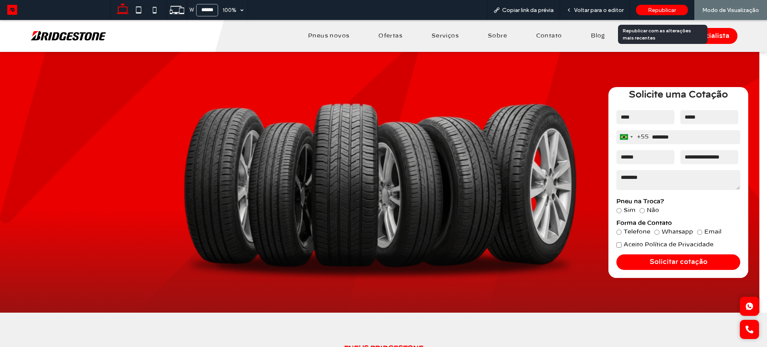
click at [648, 10] on div "Republicar" at bounding box center [662, 10] width 52 height 10
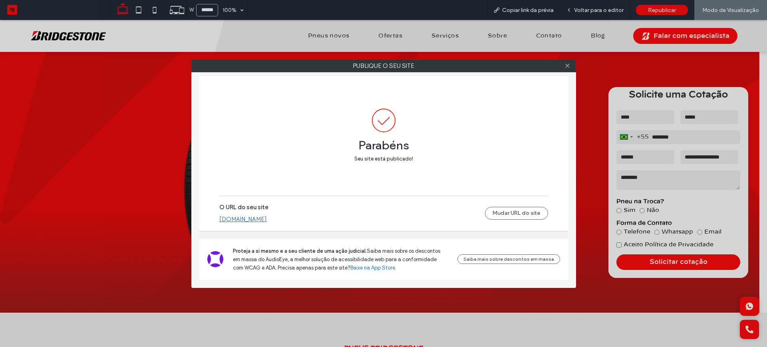
click at [241, 220] on link "[DOMAIN_NAME]" at bounding box center [243, 219] width 48 height 7
click at [567, 66] on icon at bounding box center [568, 66] width 6 height 6
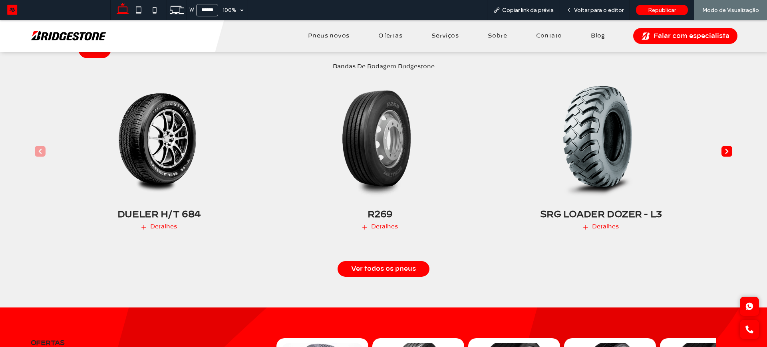
scroll to position [600, 0]
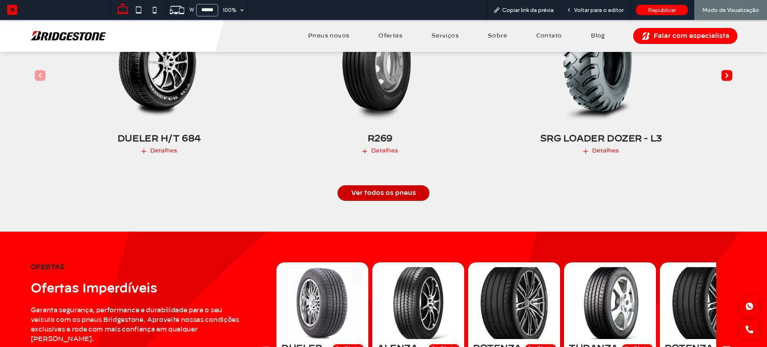
click at [381, 189] on span "Ver todos os pneus" at bounding box center [383, 193] width 65 height 8
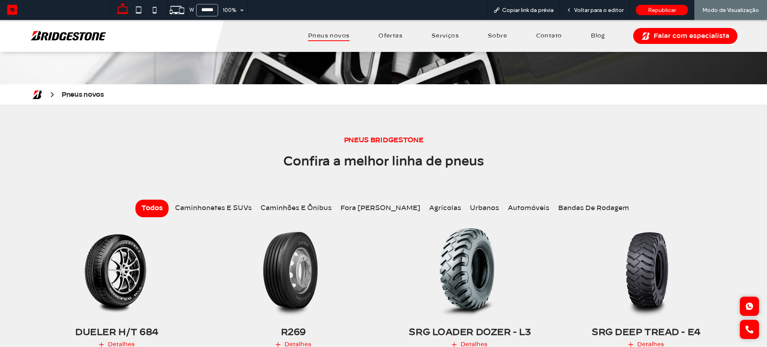
scroll to position [150, 0]
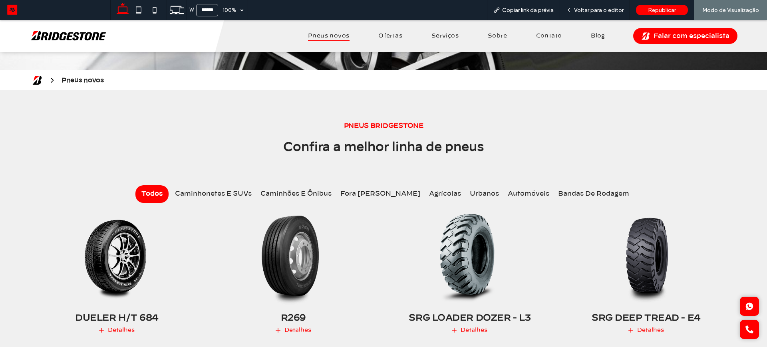
click at [286, 260] on img at bounding box center [293, 256] width 181 height 113
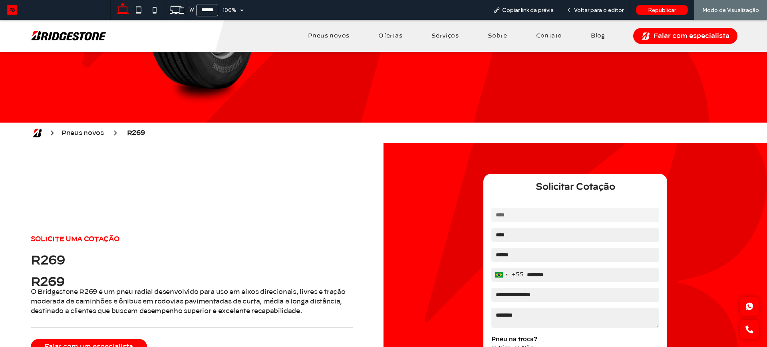
scroll to position [272, 0]
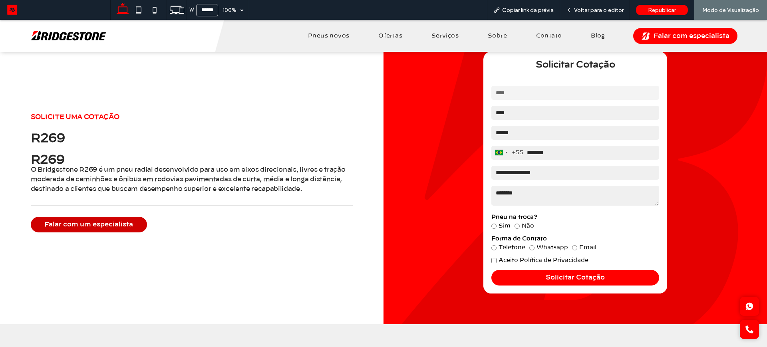
click at [92, 223] on span "Falar com um especialista" at bounding box center [88, 225] width 89 height 8
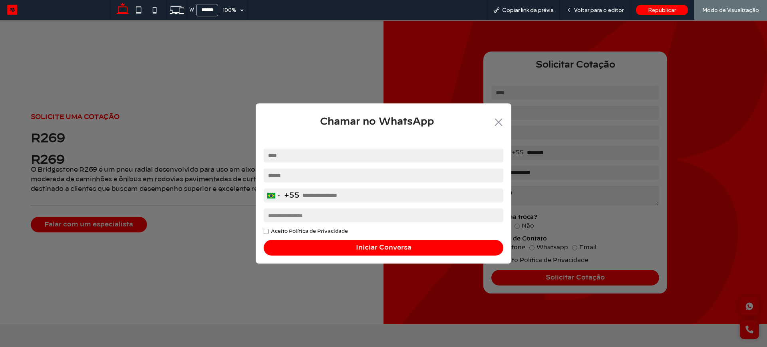
click at [501, 118] on icon ".st0-1091118977{fill-rule:evenodd;clip-rule:evenodd;}" at bounding box center [498, 122] width 13 height 8
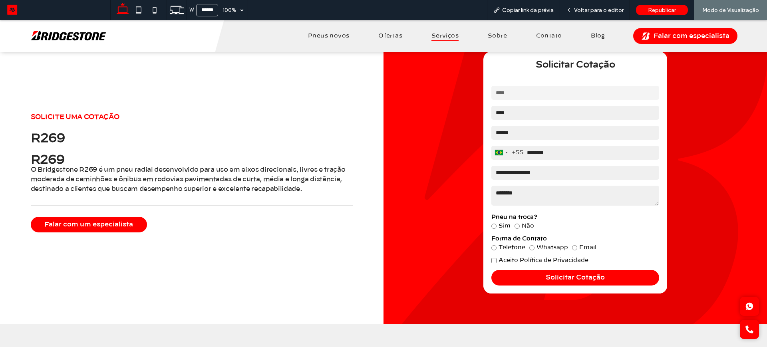
click at [438, 35] on span "Serviços" at bounding box center [445, 36] width 27 height 11
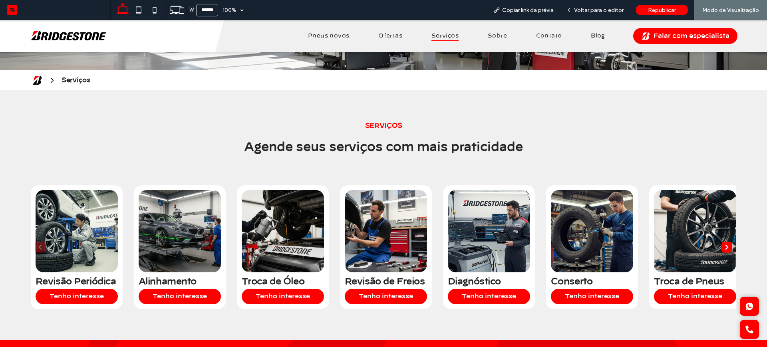
scroll to position [250, 0]
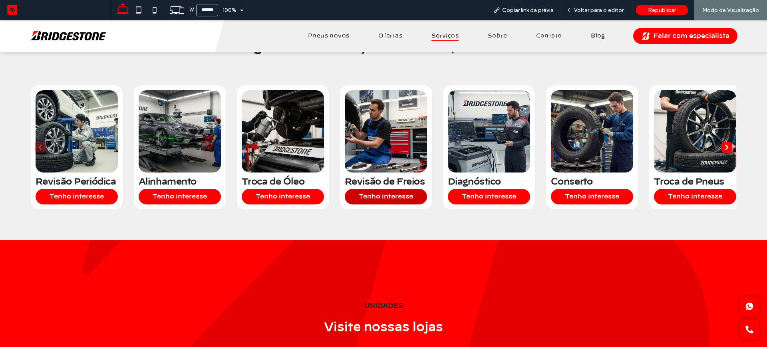
click at [382, 195] on link "Tenho interesse" at bounding box center [386, 197] width 82 height 16
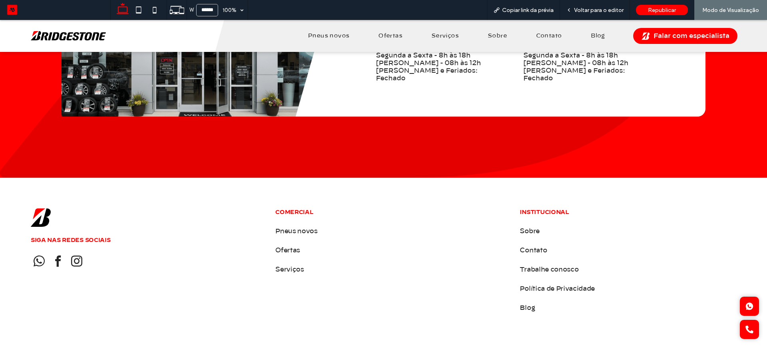
scroll to position [1004, 0]
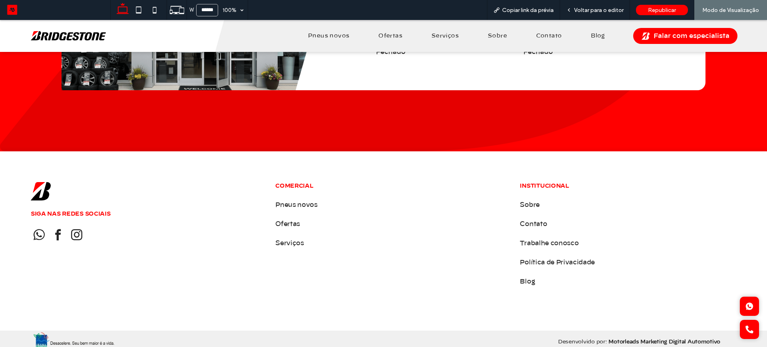
click at [61, 33] on img at bounding box center [68, 36] width 75 height 10
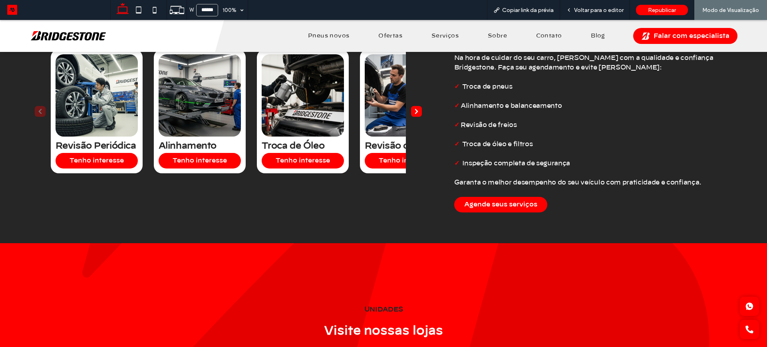
scroll to position [1049, 0]
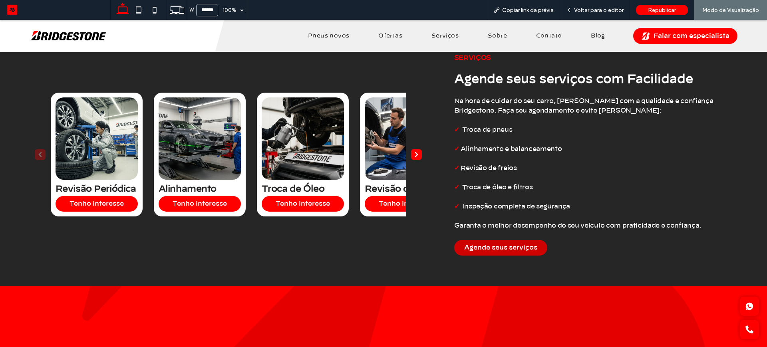
click at [476, 244] on span "Agende seus serviços" at bounding box center [500, 248] width 73 height 8
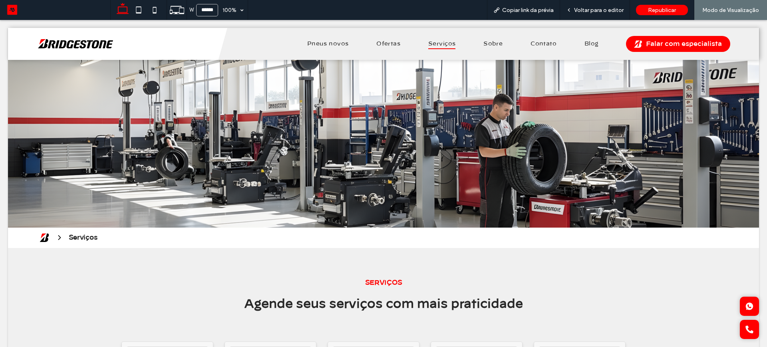
scroll to position [0, 0]
